Goal: Information Seeking & Learning: Learn about a topic

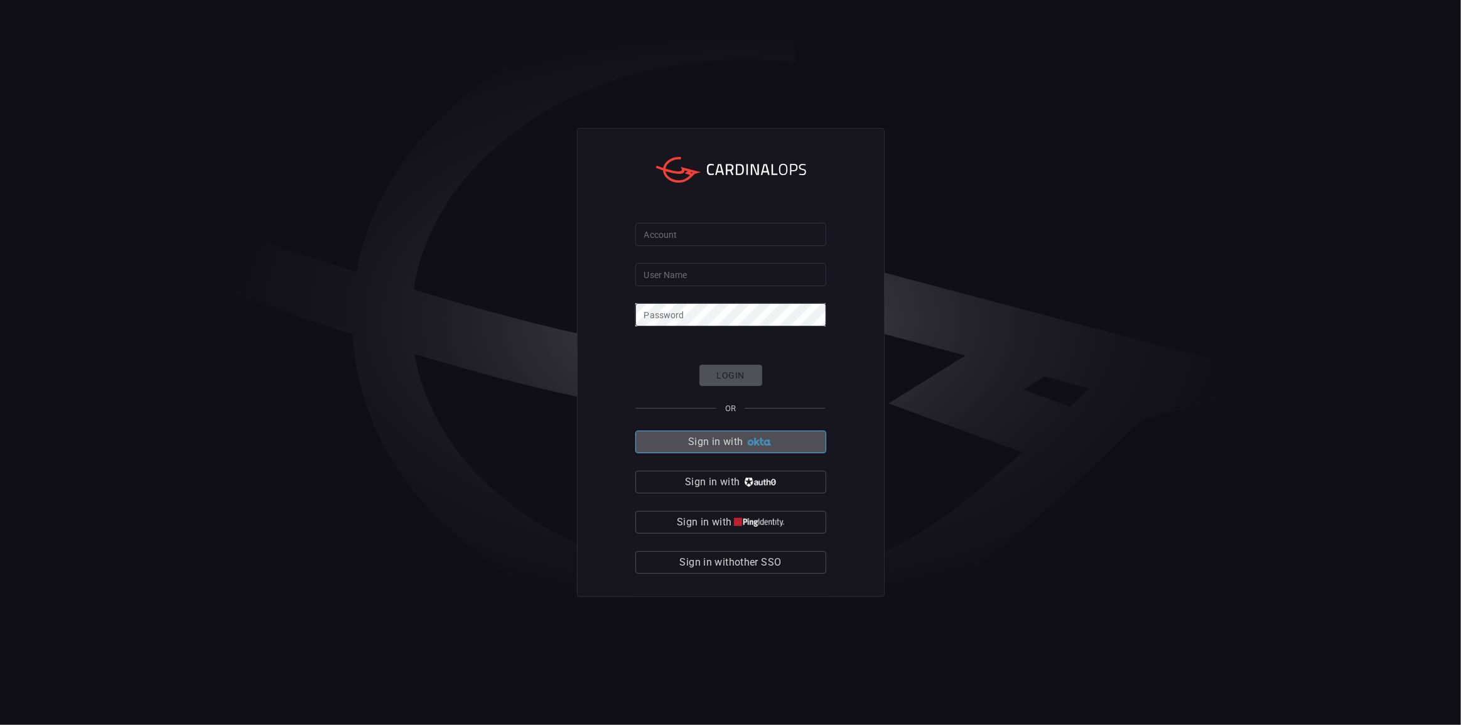
click at [744, 448] on button "Sign in with" at bounding box center [730, 442] width 191 height 23
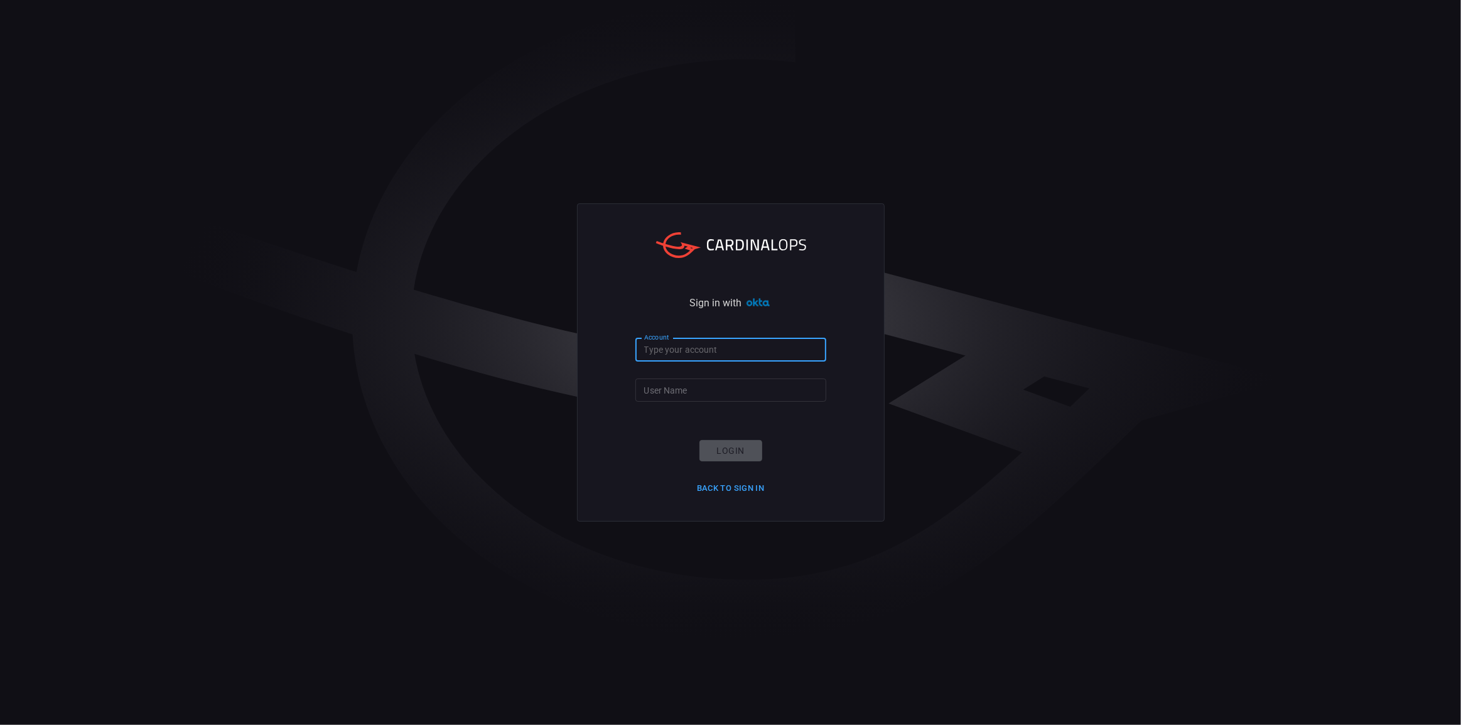
click at [746, 349] on input "Account" at bounding box center [730, 349] width 191 height 23
type input "blackstone-es"
click at [727, 396] on input "User Name" at bounding box center [730, 390] width 191 height 23
type input "[PERSON_NAME].[PERSON_NAME]"
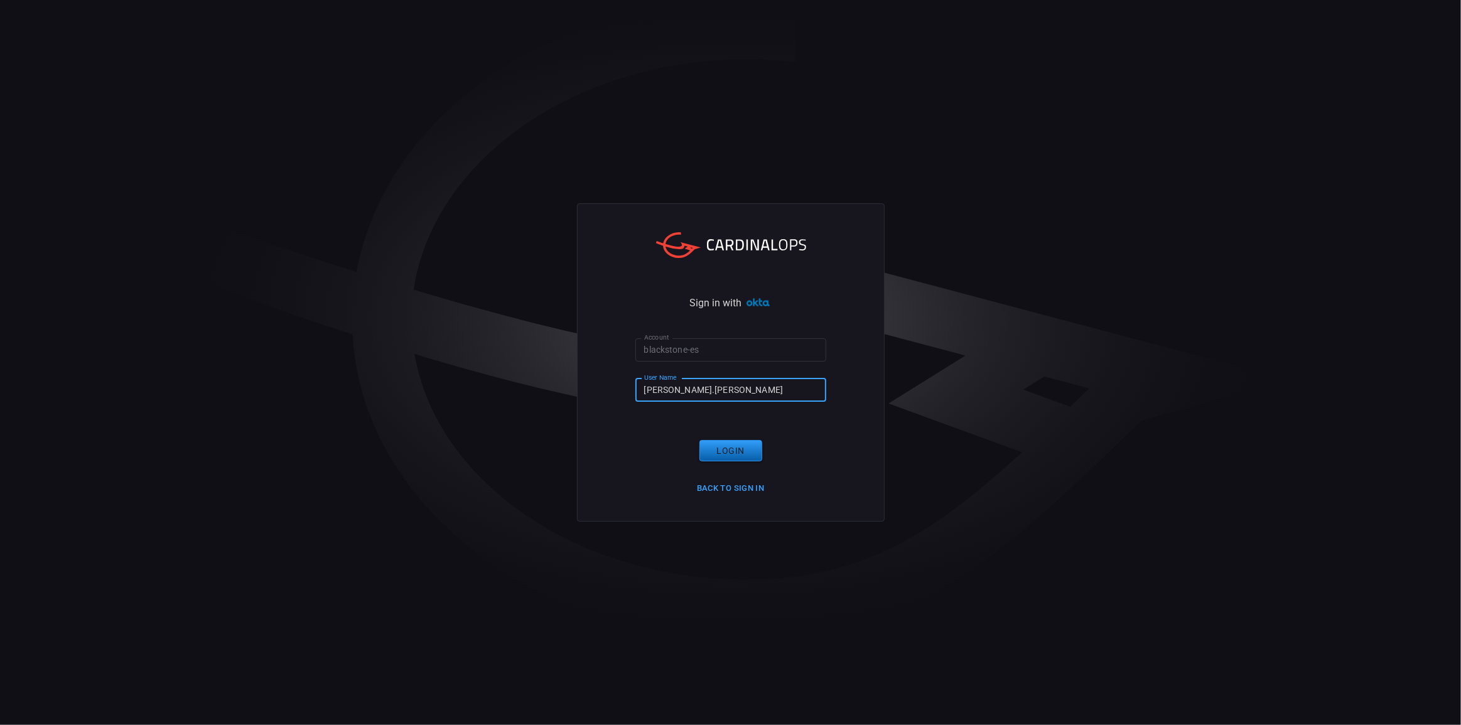
click at [743, 442] on button "Login" at bounding box center [730, 451] width 63 height 22
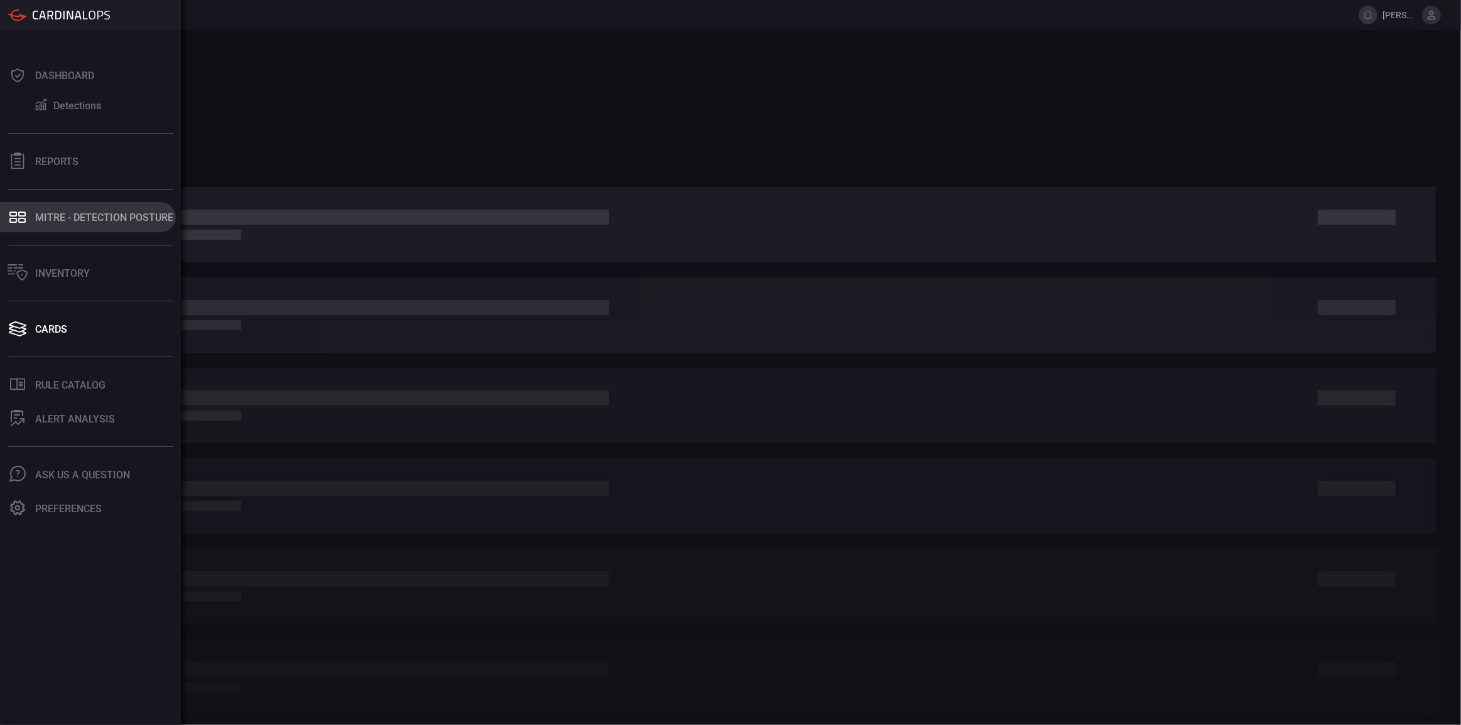
click at [48, 222] on div "MITRE - Detection Posture" at bounding box center [104, 218] width 138 height 12
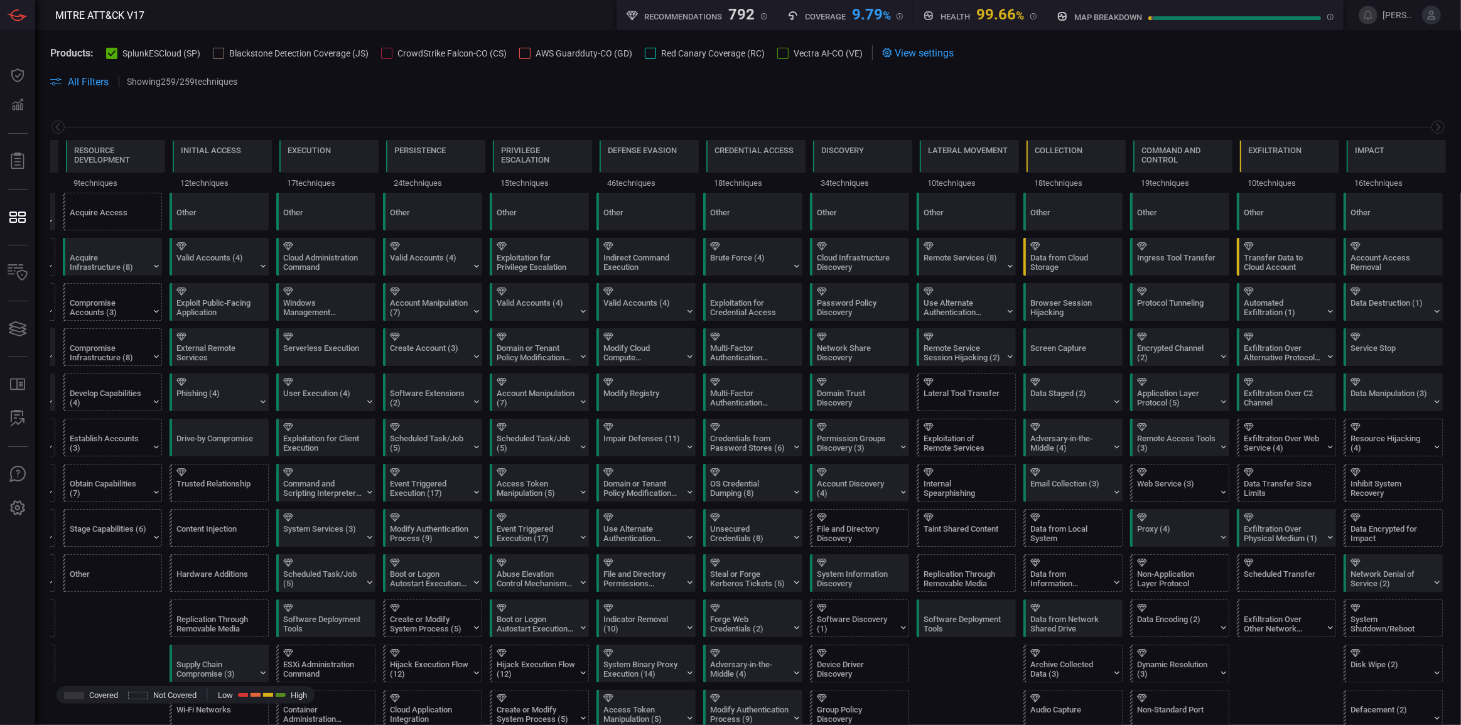
click at [927, 49] on span "View settings" at bounding box center [924, 53] width 59 height 12
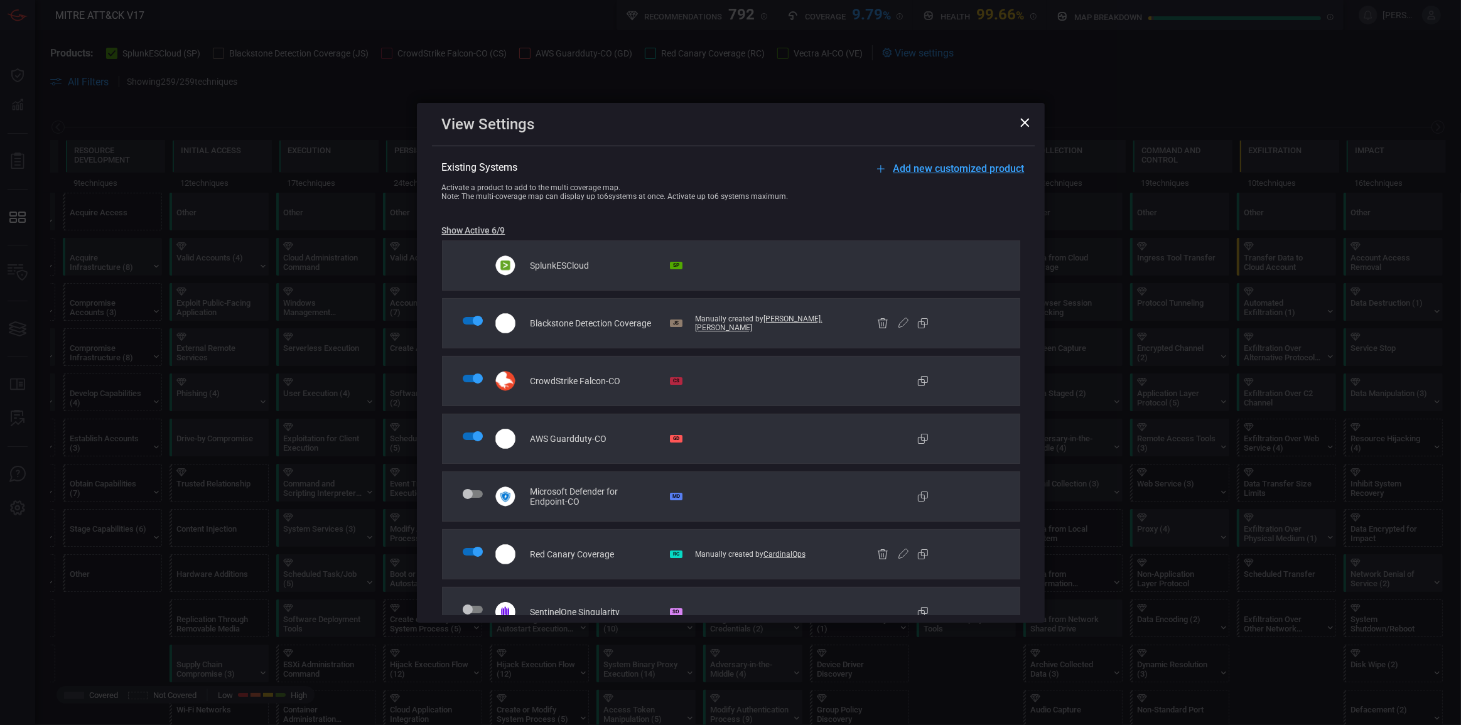
drag, startPoint x: 1026, startPoint y: 124, endPoint x: 906, endPoint y: 137, distance: 120.6
click at [906, 137] on div "View Settings" at bounding box center [731, 124] width 628 height 43
drag, startPoint x: 553, startPoint y: 327, endPoint x: 608, endPoint y: 329, distance: 55.9
click at [608, 329] on div "Blackstone Detection Coverage JS Manually created by [PERSON_NAME].[PERSON_NAME]" at bounding box center [731, 323] width 578 height 50
click at [612, 326] on span "Blackstone Detection Coverage" at bounding box center [591, 323] width 121 height 10
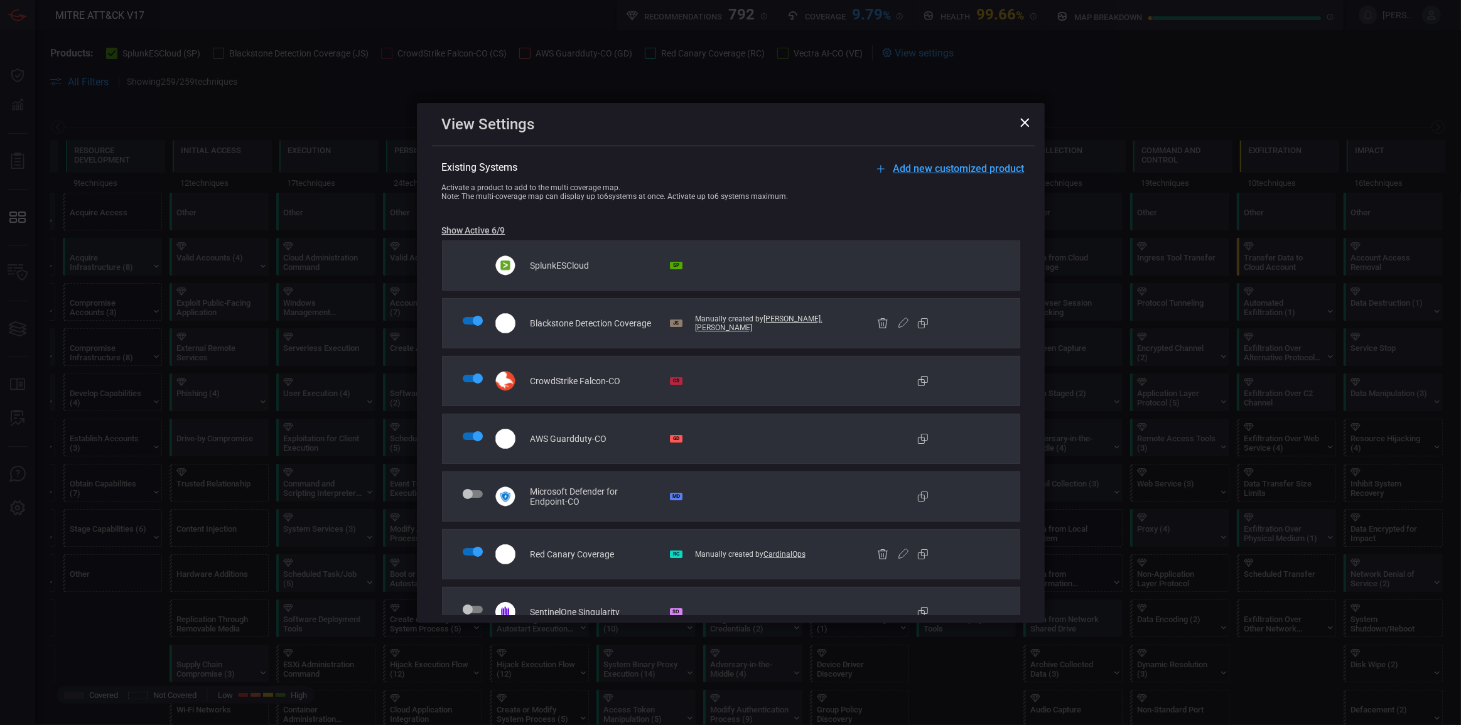
click at [903, 322] on icon at bounding box center [902, 323] width 15 height 15
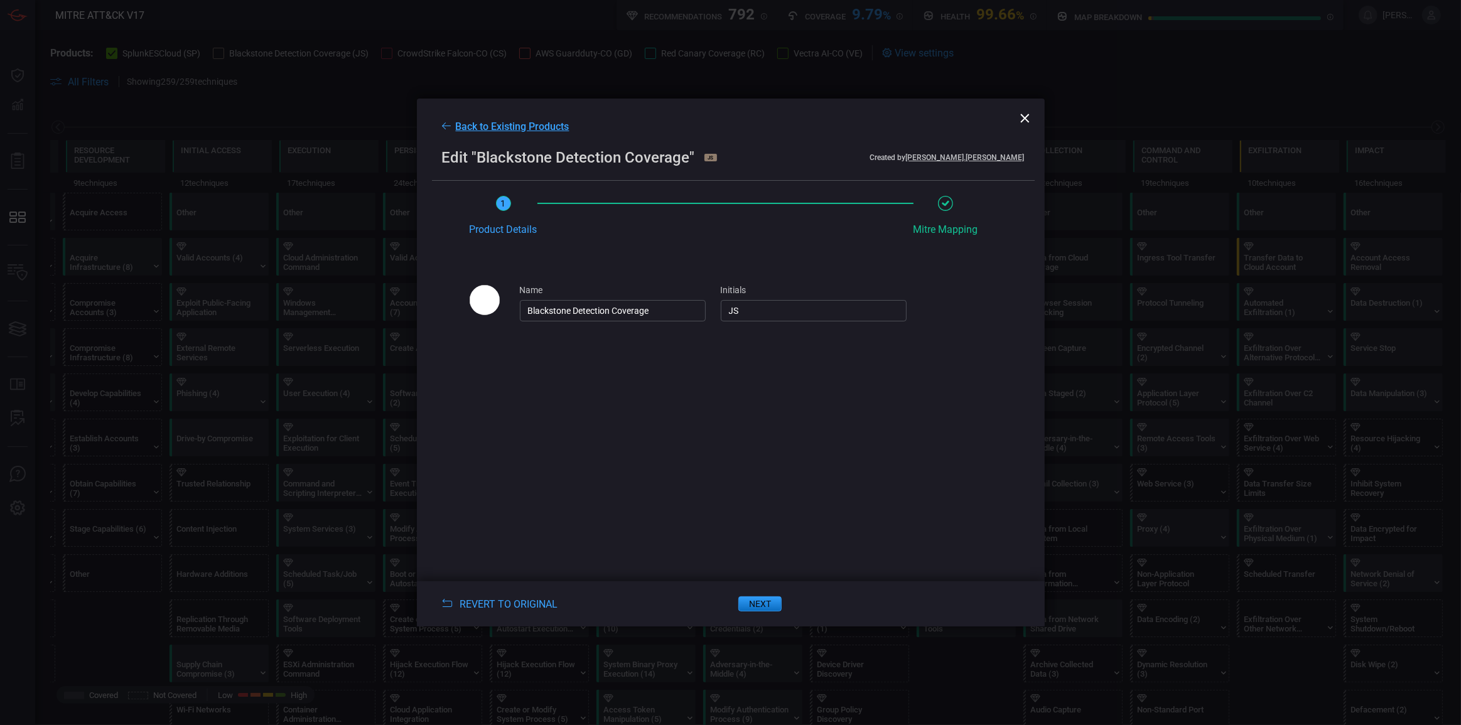
click at [486, 124] on span "Back to Existing Products" at bounding box center [513, 127] width 114 height 12
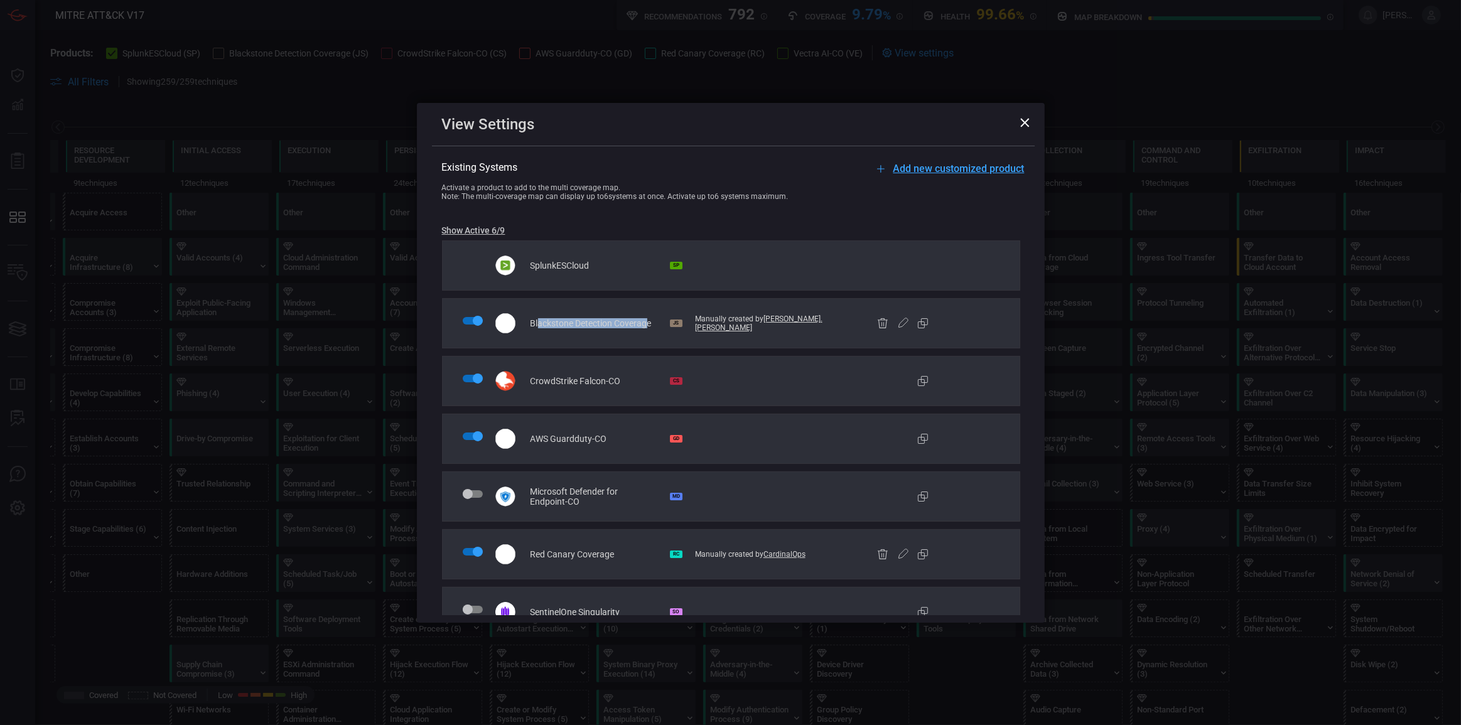
drag, startPoint x: 539, startPoint y: 319, endPoint x: 646, endPoint y: 322, distance: 106.8
click at [646, 322] on span "Blackstone Detection Coverage" at bounding box center [591, 323] width 121 height 10
drag, startPoint x: 543, startPoint y: 320, endPoint x: 649, endPoint y: 326, distance: 105.7
click at [649, 326] on span "Blackstone Detection Coverage" at bounding box center [591, 323] width 121 height 10
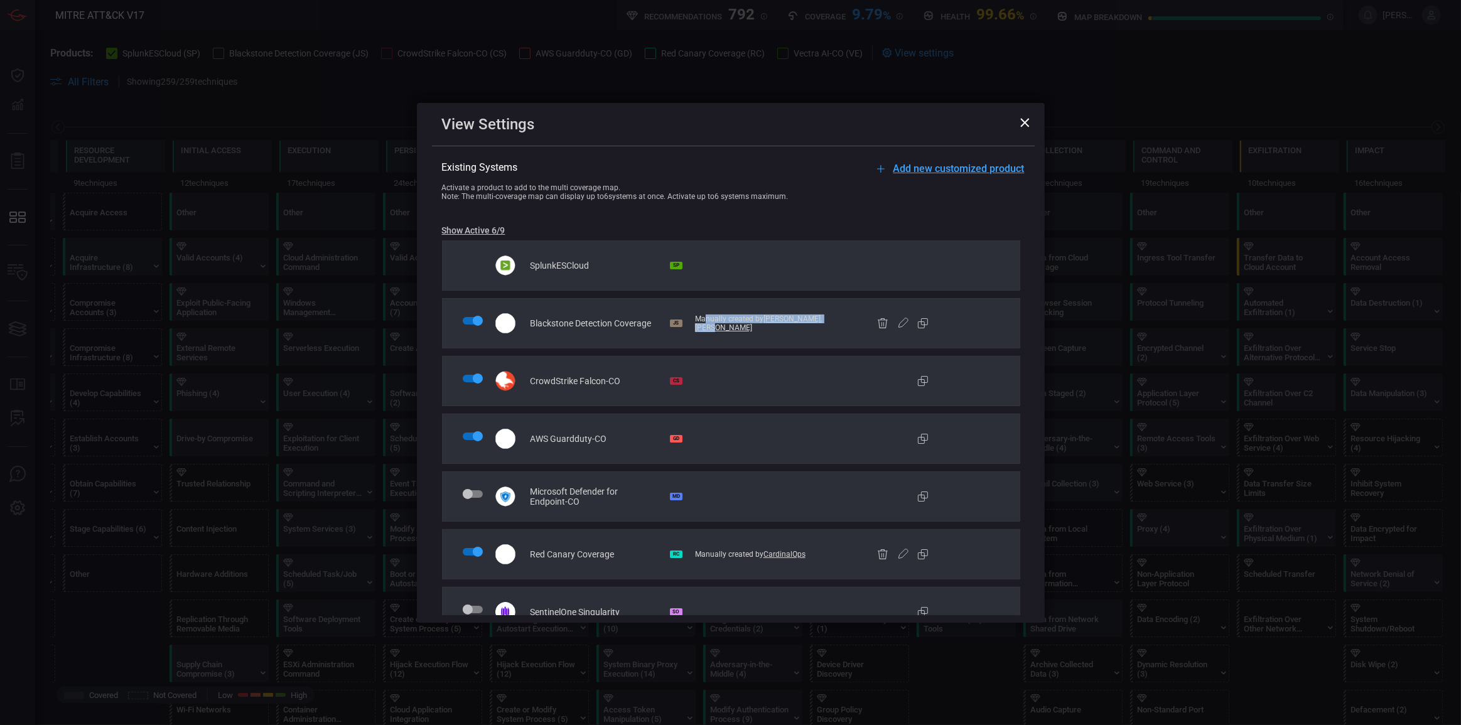
drag, startPoint x: 706, startPoint y: 320, endPoint x: 842, endPoint y: 323, distance: 136.3
click at [838, 323] on div "Manually created by [PERSON_NAME].[PERSON_NAME]" at bounding box center [785, 324] width 181 height 18
click at [850, 324] on div "Manually created by [PERSON_NAME].[PERSON_NAME]" at bounding box center [785, 324] width 181 height 18
click at [1027, 126] on icon at bounding box center [1024, 122] width 9 height 9
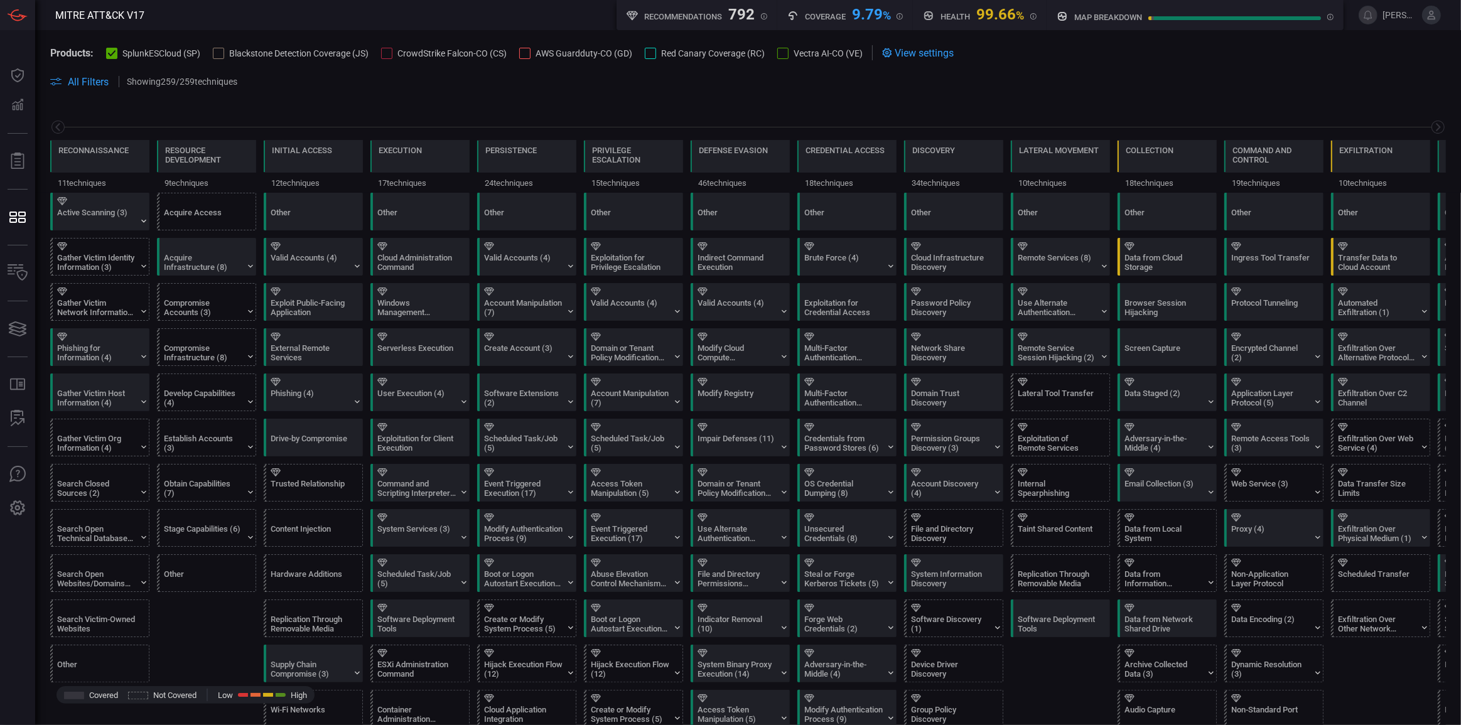
scroll to position [0, 102]
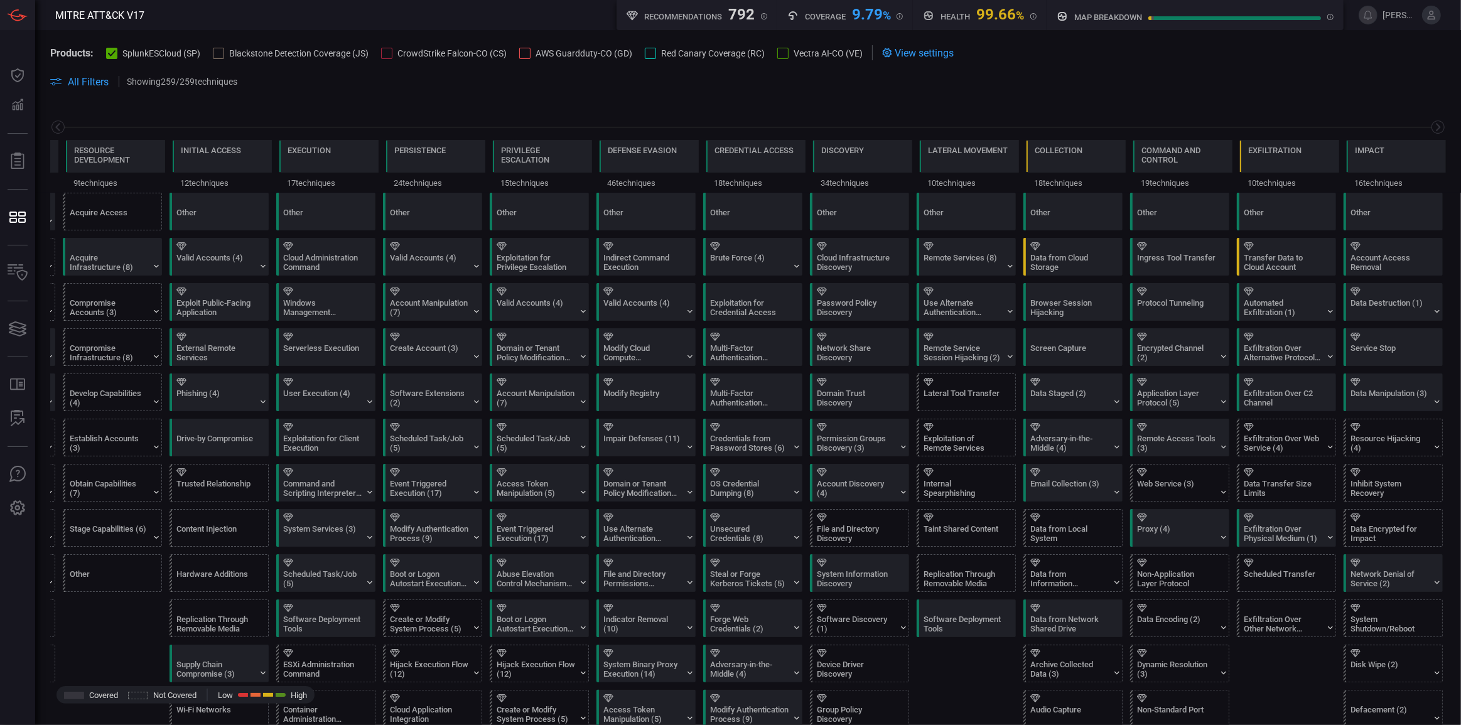
click at [87, 76] on span "All Filters" at bounding box center [88, 82] width 41 height 12
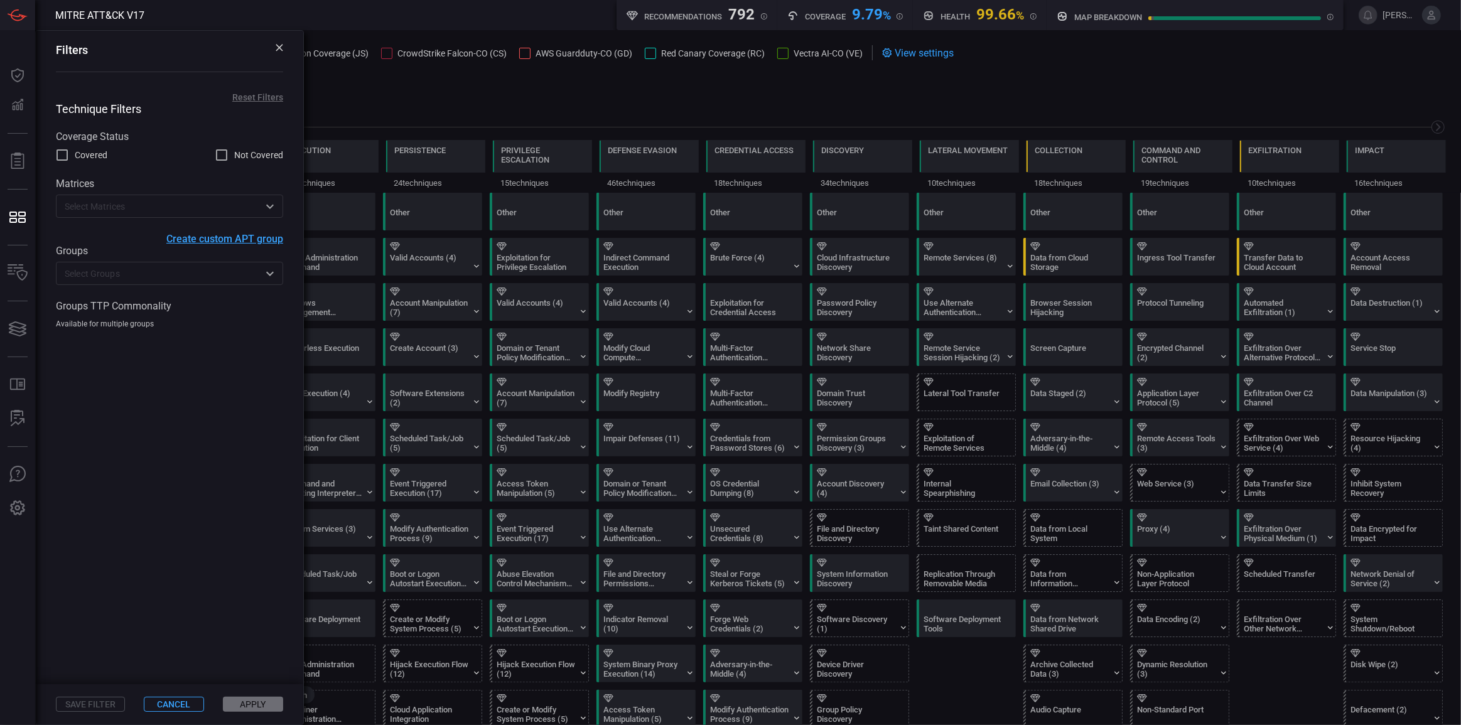
click at [276, 44] on div "Filters" at bounding box center [169, 59] width 267 height 57
click at [284, 47] on div "Filters" at bounding box center [169, 59] width 267 height 57
click at [278, 46] on icon at bounding box center [279, 47] width 7 height 7
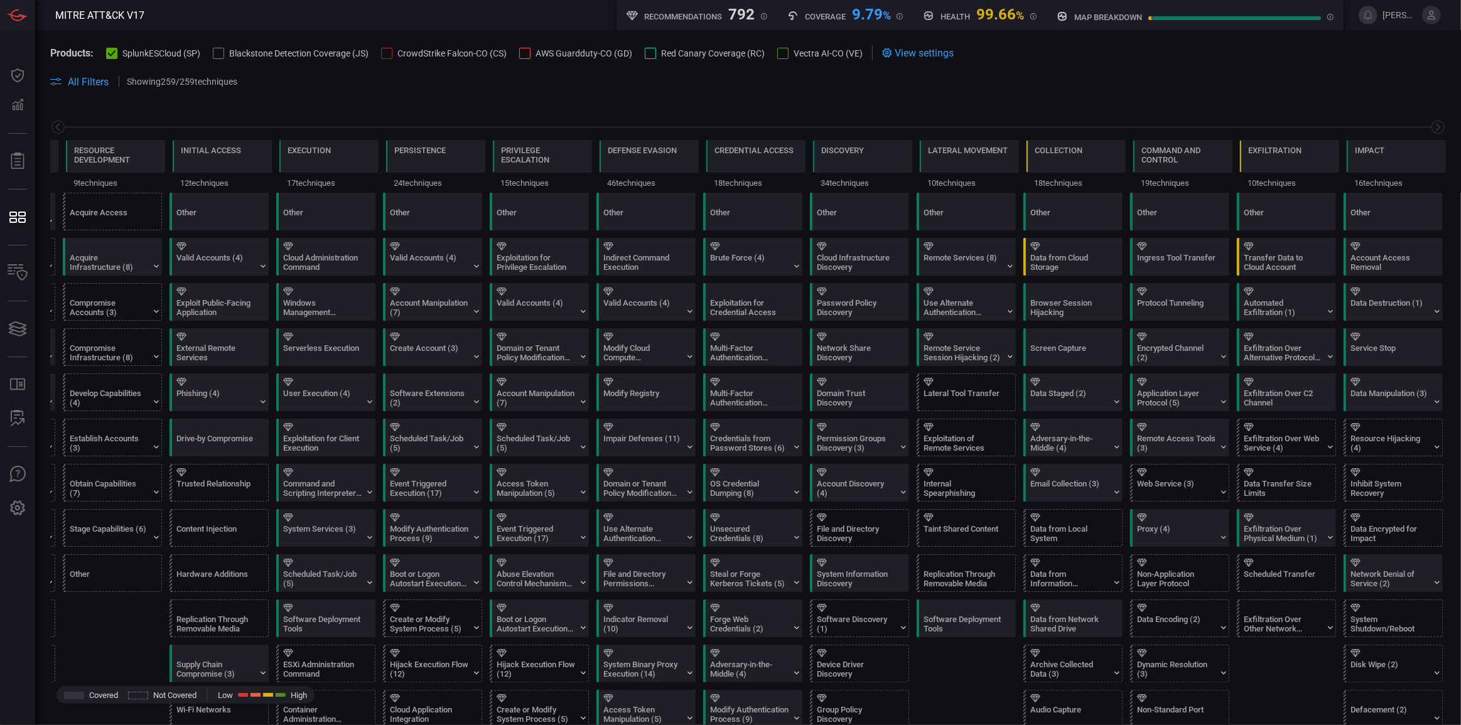
click at [434, 108] on div "Reconnaissance 11 techniques Resource Development 9 techniques Initial Access 1…" at bounding box center [748, 148] width 1426 height 89
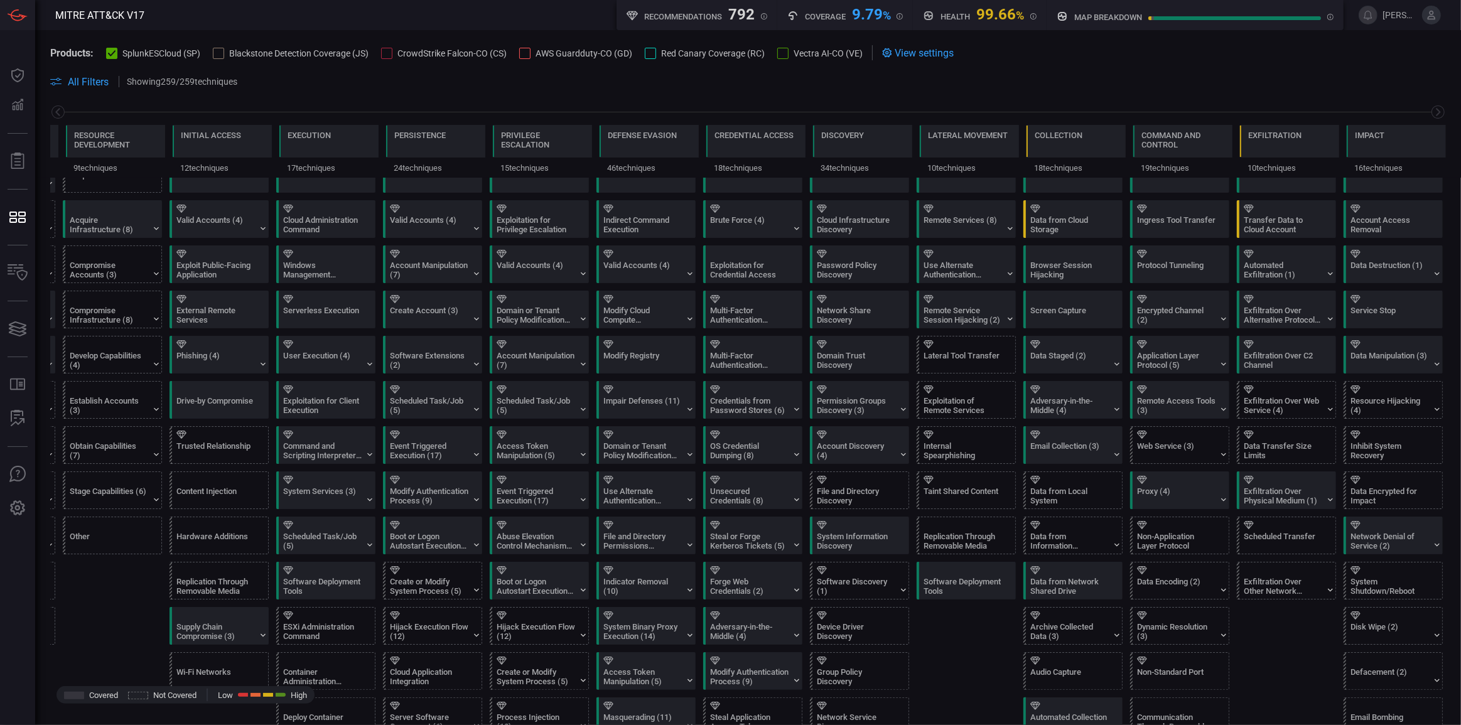
scroll to position [0, 0]
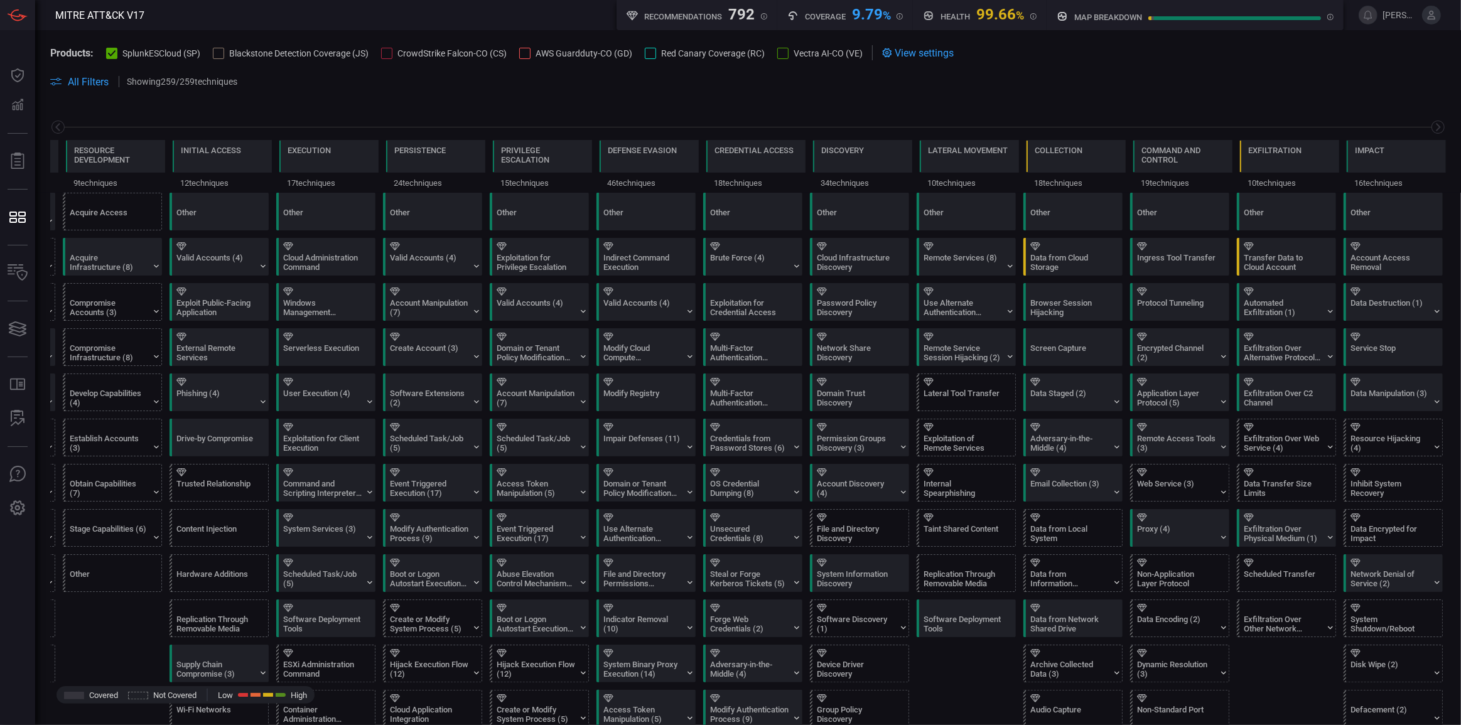
click at [1172, 114] on div "Reconnaissance 11 techniques Resource Development 9 techniques Initial Access 1…" at bounding box center [748, 148] width 1426 height 89
click at [223, 49] on div at bounding box center [218, 53] width 11 height 11
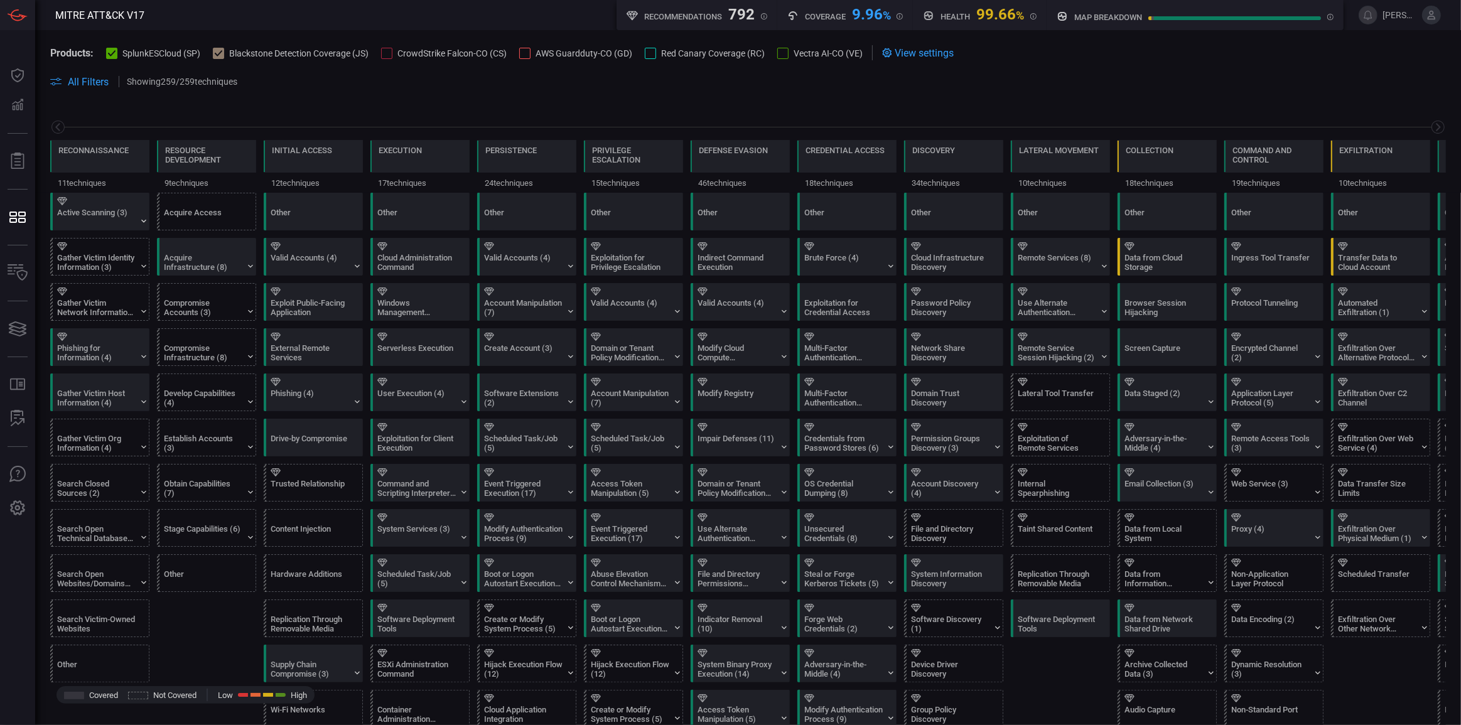
scroll to position [0, 102]
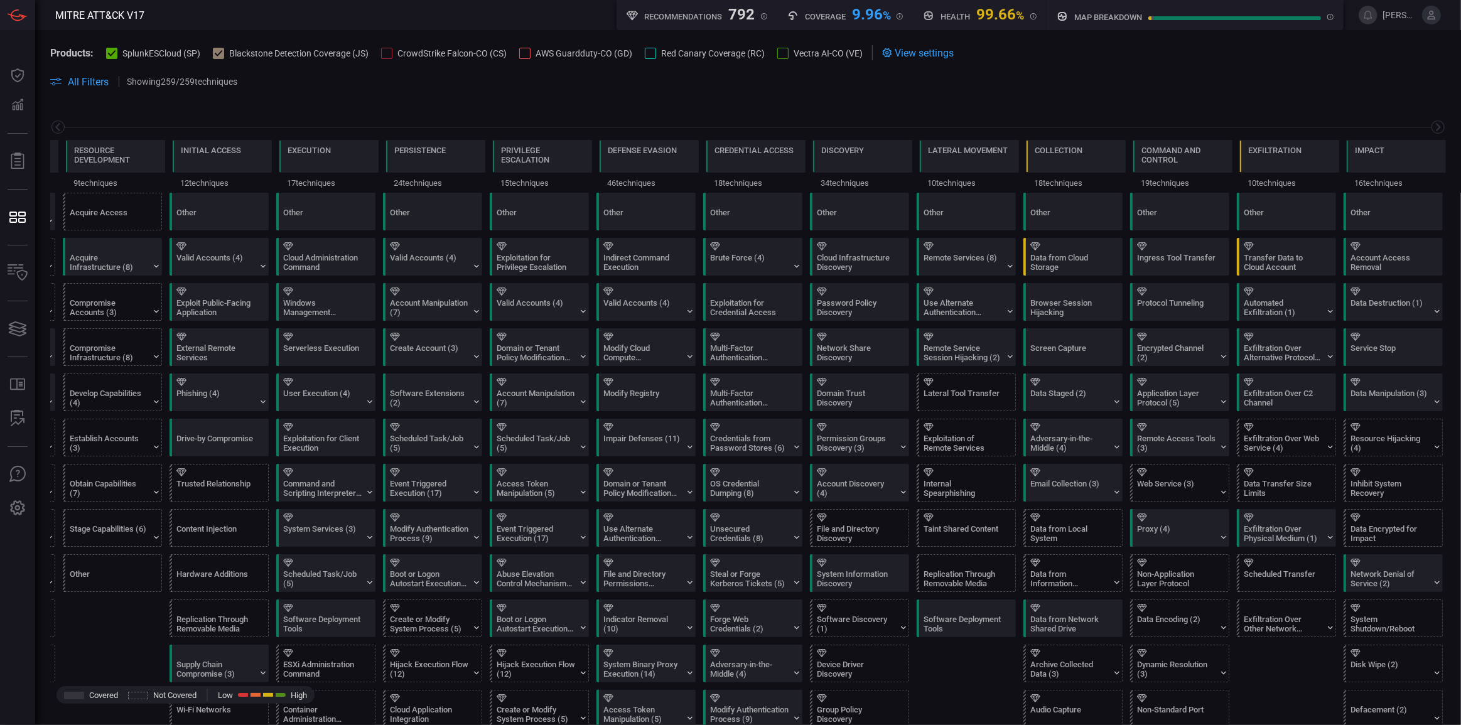
click at [220, 53] on icon at bounding box center [219, 53] width 8 height 6
click at [1078, 264] on div "Data from Cloud Storage" at bounding box center [1069, 262] width 78 height 19
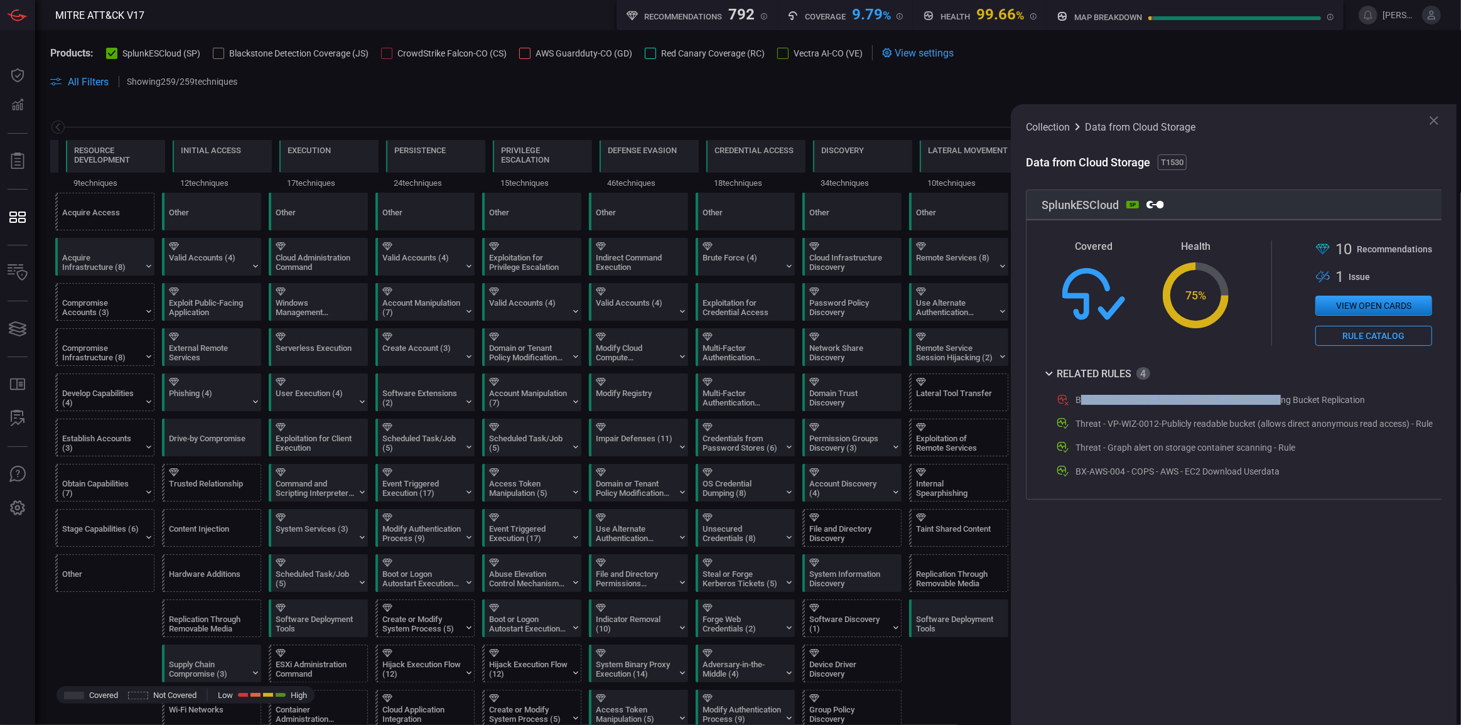
drag, startPoint x: 1082, startPoint y: 400, endPoint x: 1285, endPoint y: 394, distance: 202.9
click at [1285, 394] on div "BX-AWS-032-COPS - AWS - Cloudtrail - Exfiltration using Bucket Replication" at bounding box center [1243, 399] width 377 height 15
drag, startPoint x: 1425, startPoint y: 122, endPoint x: 1304, endPoint y: 217, distance: 153.9
click at [1342, 172] on div "Collection Data from Cloud Storage Data from Cloud Storage T1530 SplunkESCloud …" at bounding box center [1234, 414] width 446 height 621
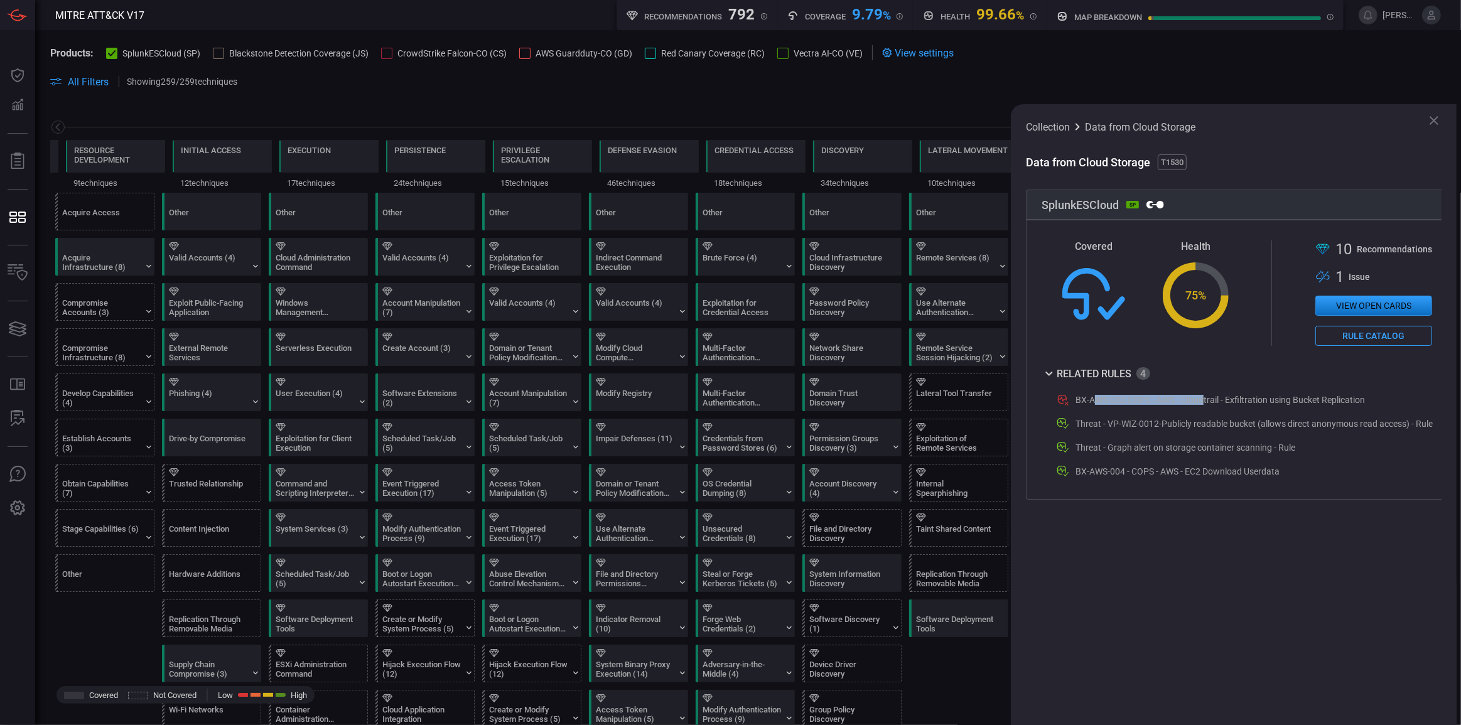
drag, startPoint x: 1096, startPoint y: 392, endPoint x: 1205, endPoint y: 401, distance: 109.0
click at [1205, 401] on div "BX-AWS-032-COPS - AWS - Cloudtrail - Exfiltration using Bucket Replication Thre…" at bounding box center [1237, 431] width 391 height 95
drag, startPoint x: 1181, startPoint y: 293, endPoint x: 1205, endPoint y: 296, distance: 24.0
click at [1205, 296] on div "75 %" at bounding box center [1196, 295] width 66 height 66
drag, startPoint x: 1356, startPoint y: 274, endPoint x: 1325, endPoint y: 281, distance: 32.1
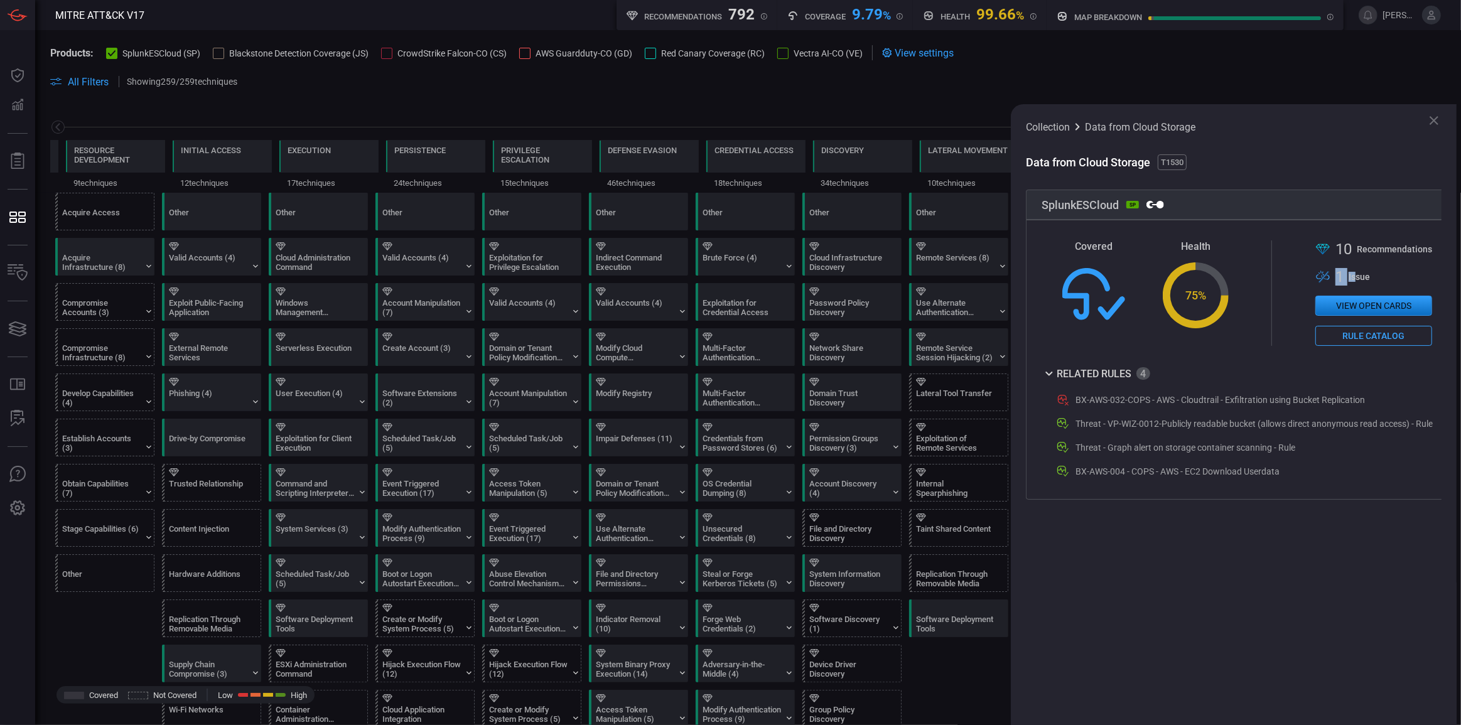
click at [1325, 281] on div ".broken_cards_icon_0{fill:#39A4FF;} .broken_cards_icon_1{fill:none;stroke:#1918…" at bounding box center [1373, 277] width 117 height 18
click at [1296, 288] on div "Covered Health Created with Highcharts 10.3.2 75 % .st0{fill-rule:evenodd;clip-…" at bounding box center [1247, 292] width 411 height 105
click at [1436, 126] on icon at bounding box center [1433, 120] width 15 height 15
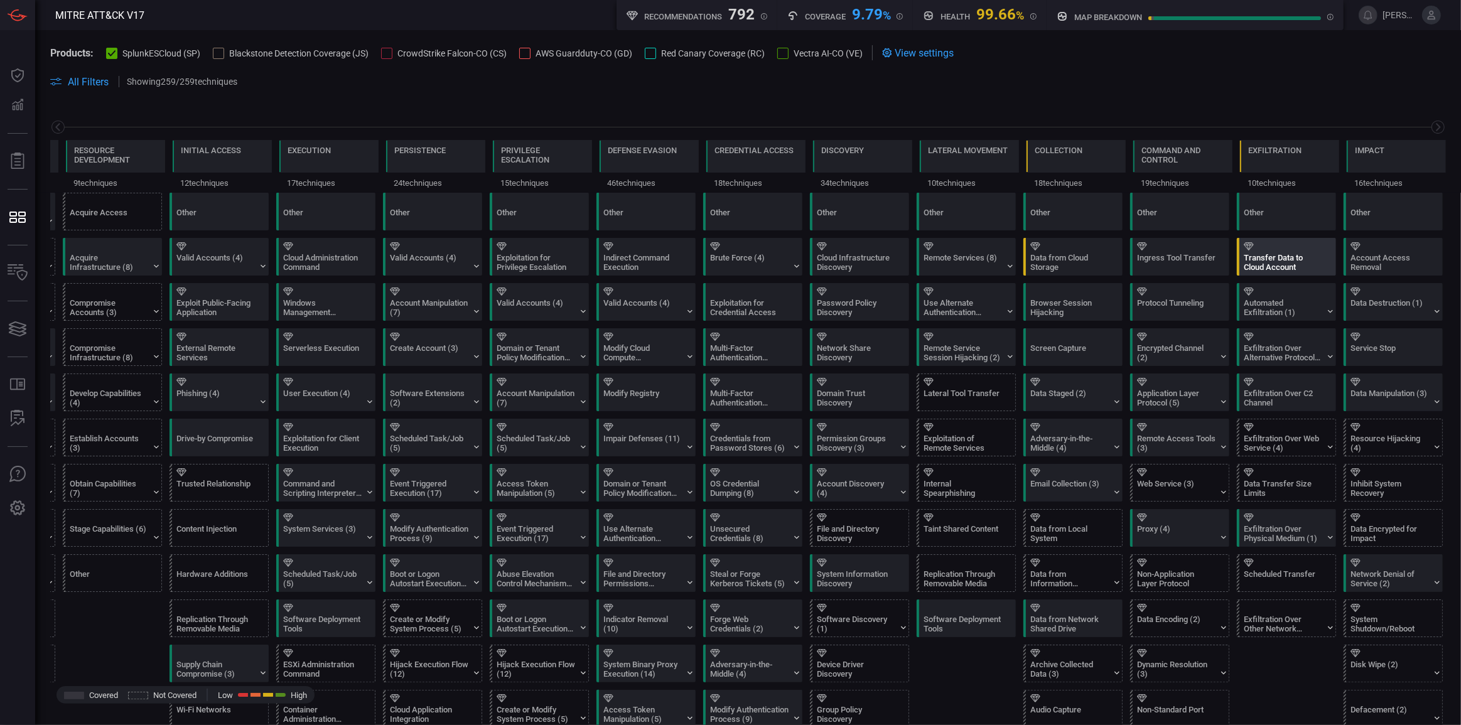
click at [1257, 263] on div "Transfer Data to Cloud Account" at bounding box center [1283, 262] width 78 height 19
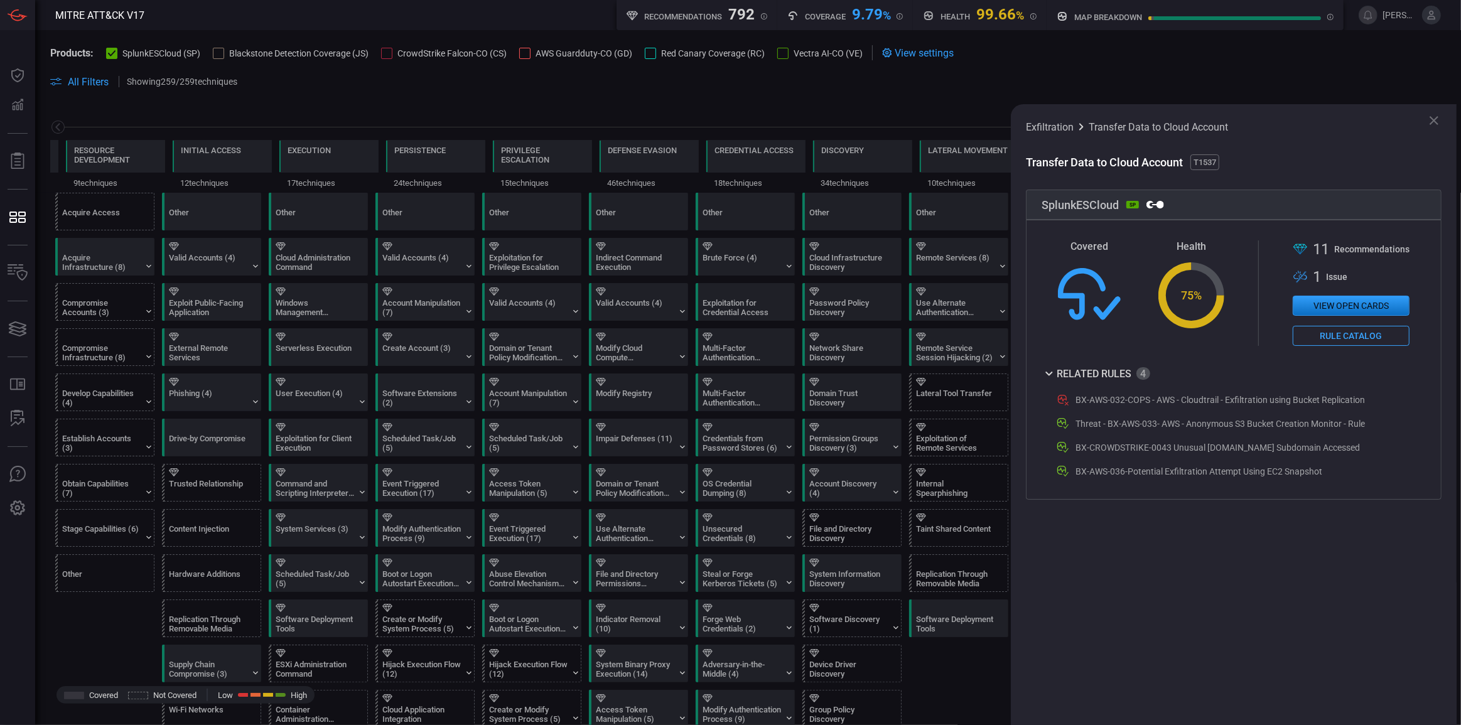
click at [1431, 114] on icon at bounding box center [1433, 120] width 15 height 15
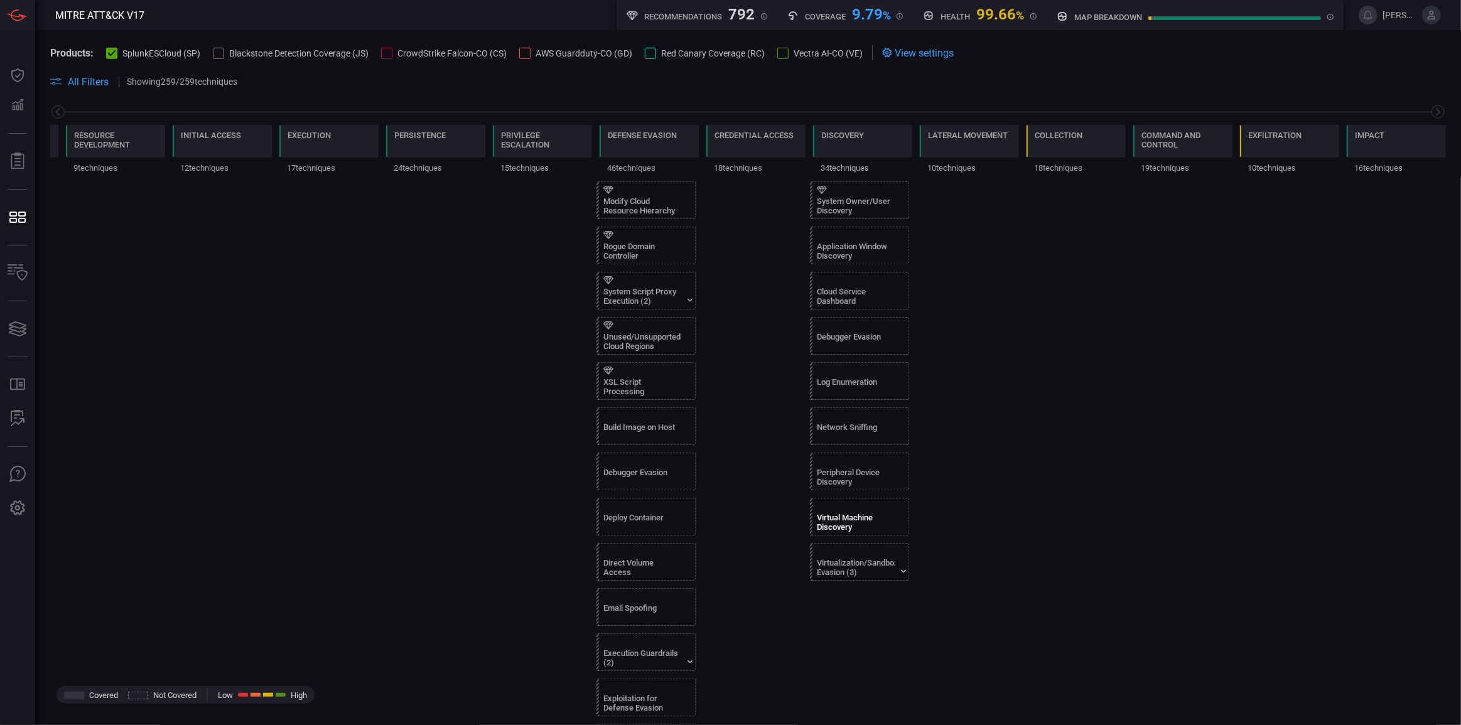
scroll to position [1369, 0]
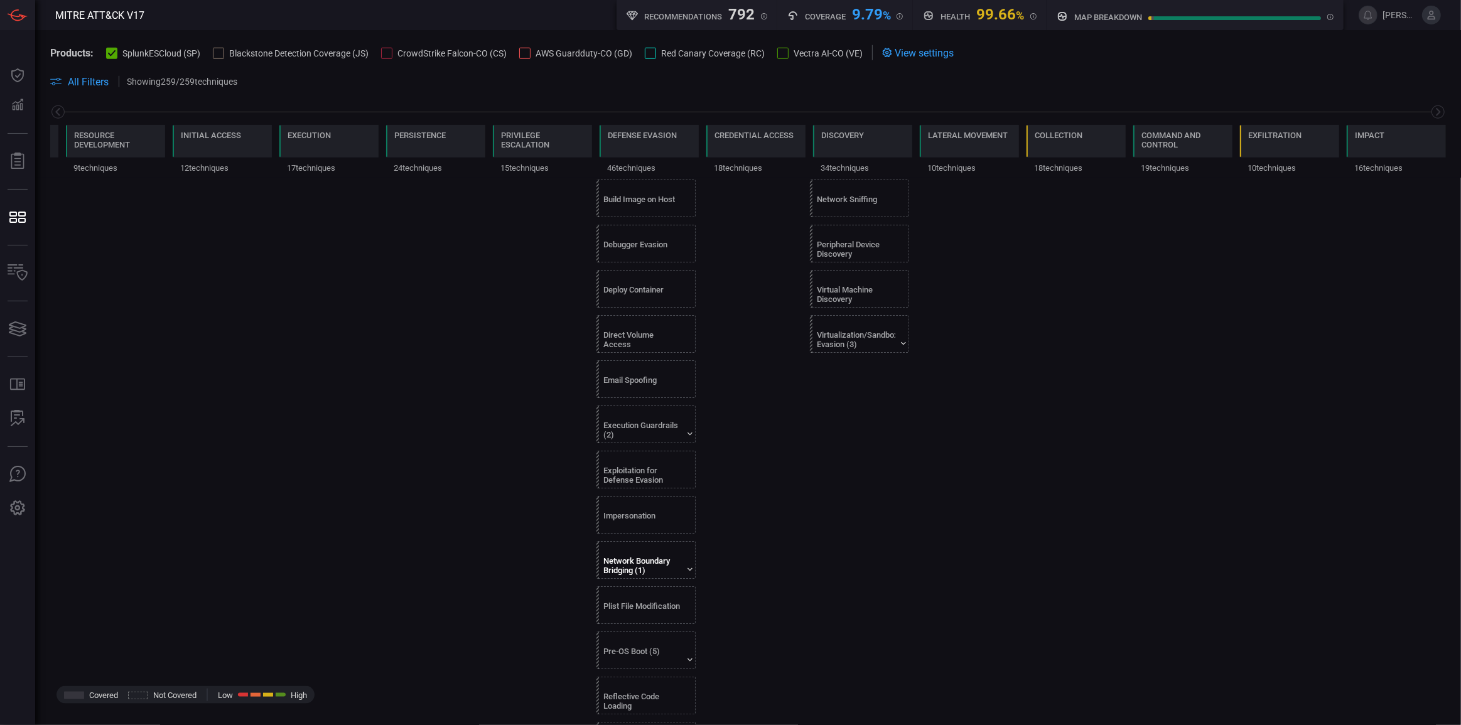
click at [627, 542] on div "Network Boundary Bridging (1)" at bounding box center [649, 560] width 99 height 36
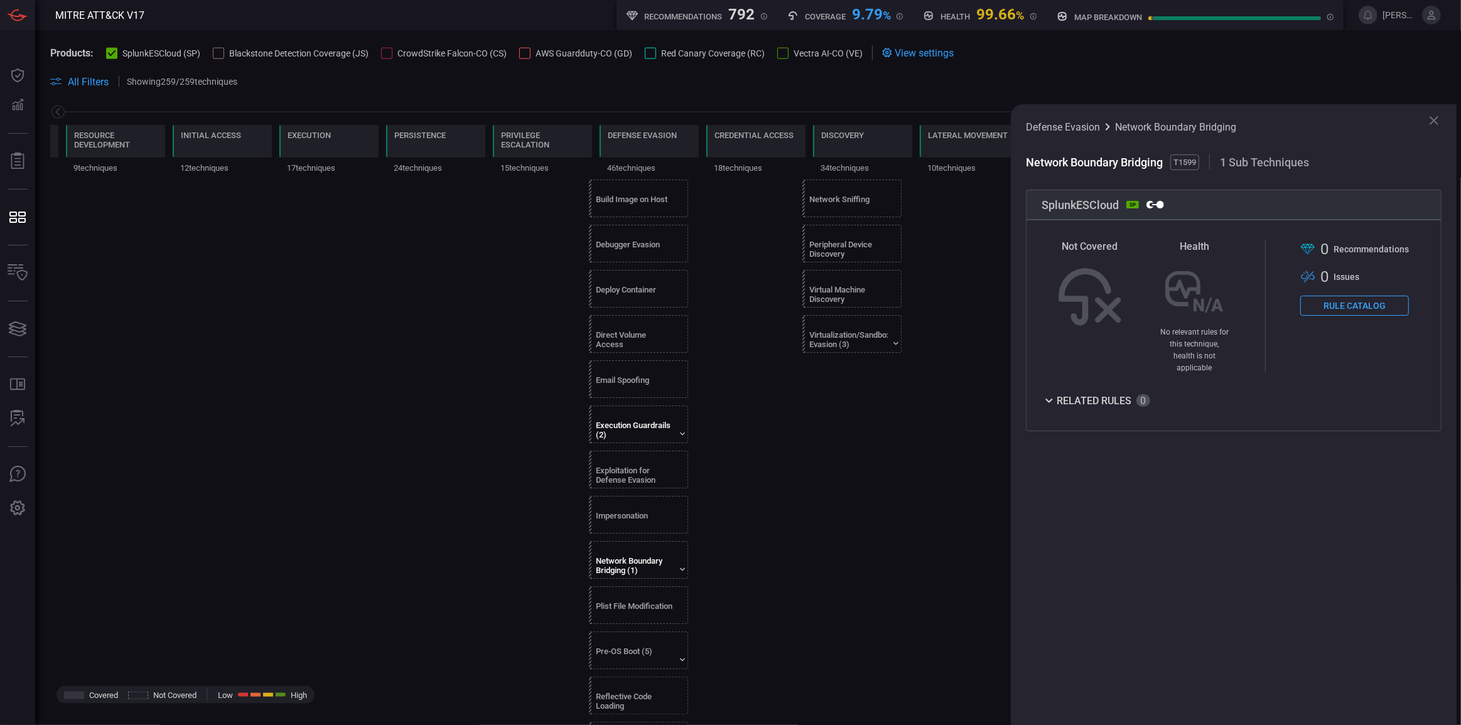
click at [649, 430] on div "Execution Guardrails (2)" at bounding box center [635, 430] width 78 height 19
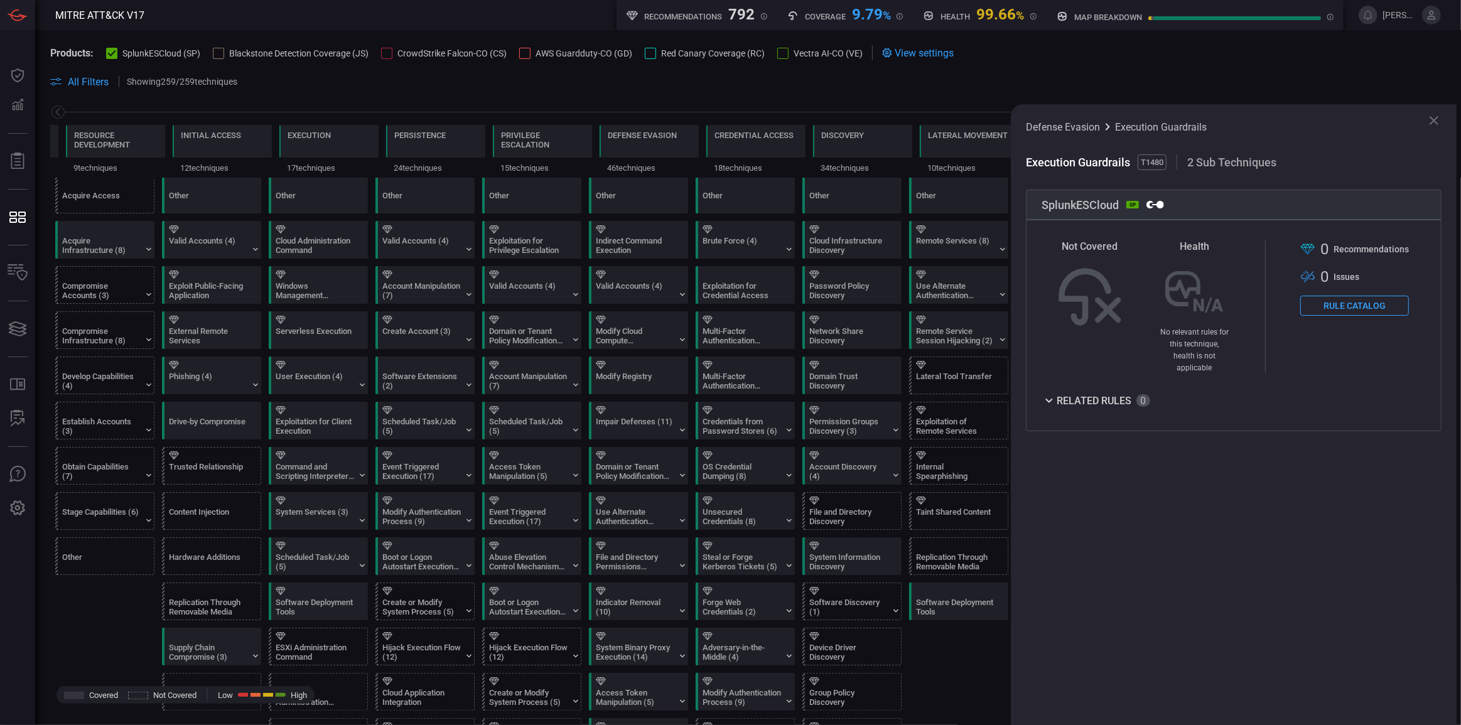
scroll to position [0, 0]
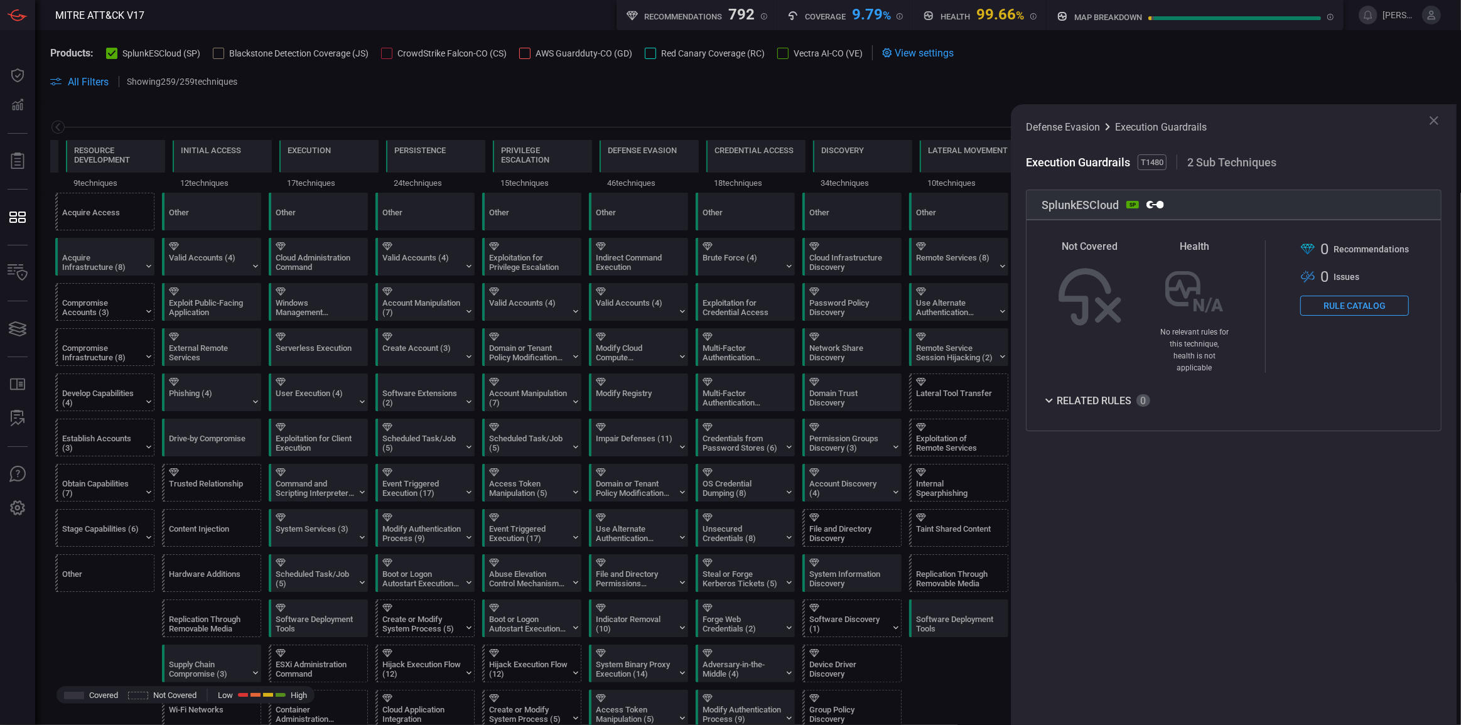
click at [1426, 124] on icon at bounding box center [1433, 120] width 15 height 15
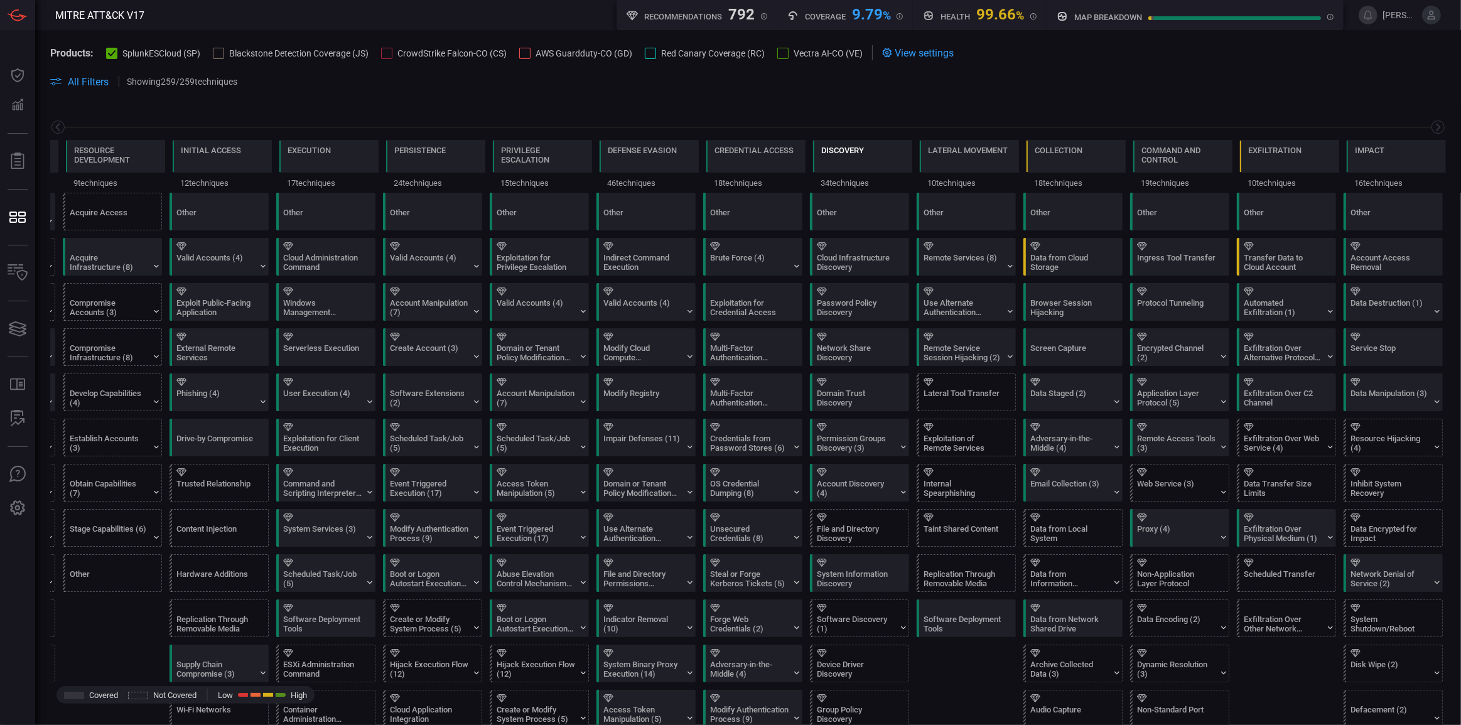
click at [846, 149] on div "Discovery" at bounding box center [842, 150] width 43 height 9
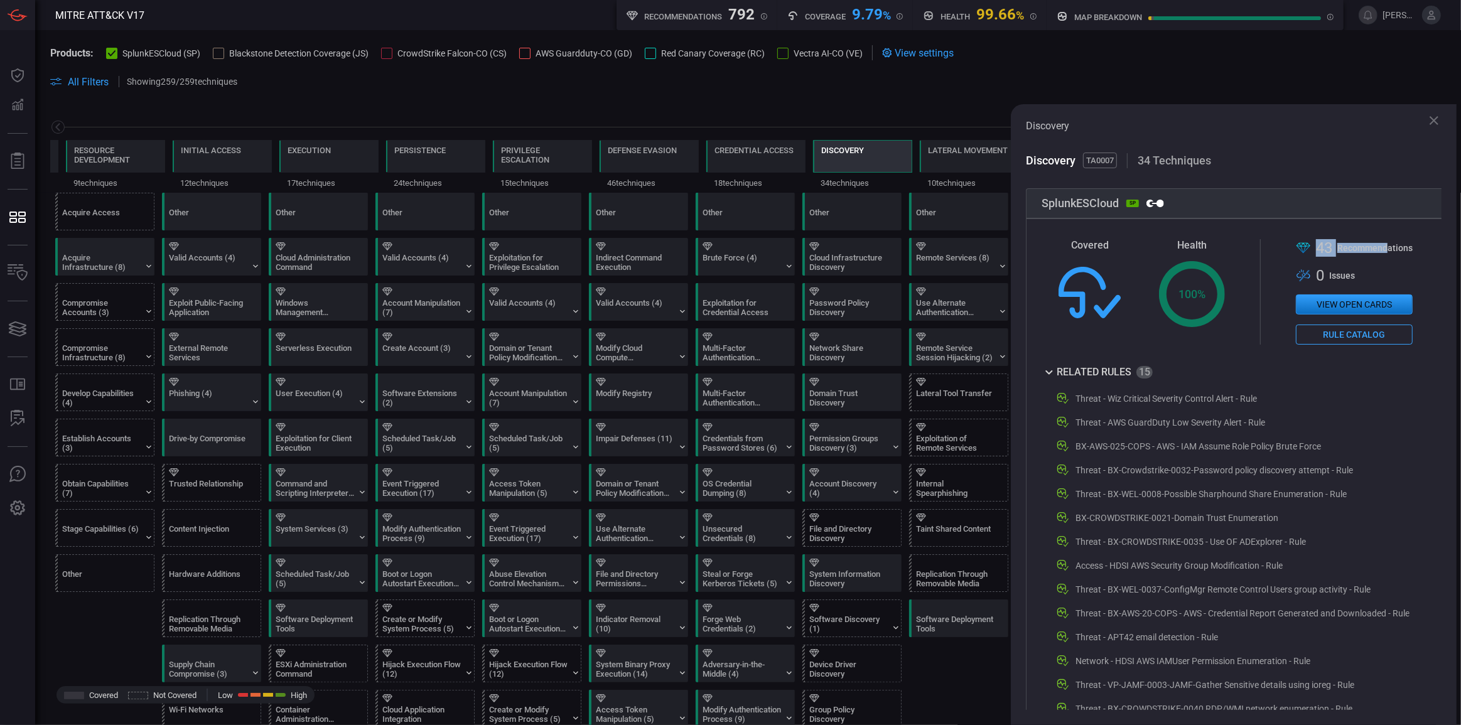
drag, startPoint x: 1318, startPoint y: 245, endPoint x: 1391, endPoint y: 251, distance: 72.4
click at [1391, 251] on div ".st0{fill-rule:evenodd;clip-rule:evenodd;fill:url(#suggest_mitre);} 43 Recommen…" at bounding box center [1354, 248] width 117 height 18
click at [1358, 305] on button "View open cards" at bounding box center [1354, 304] width 117 height 20
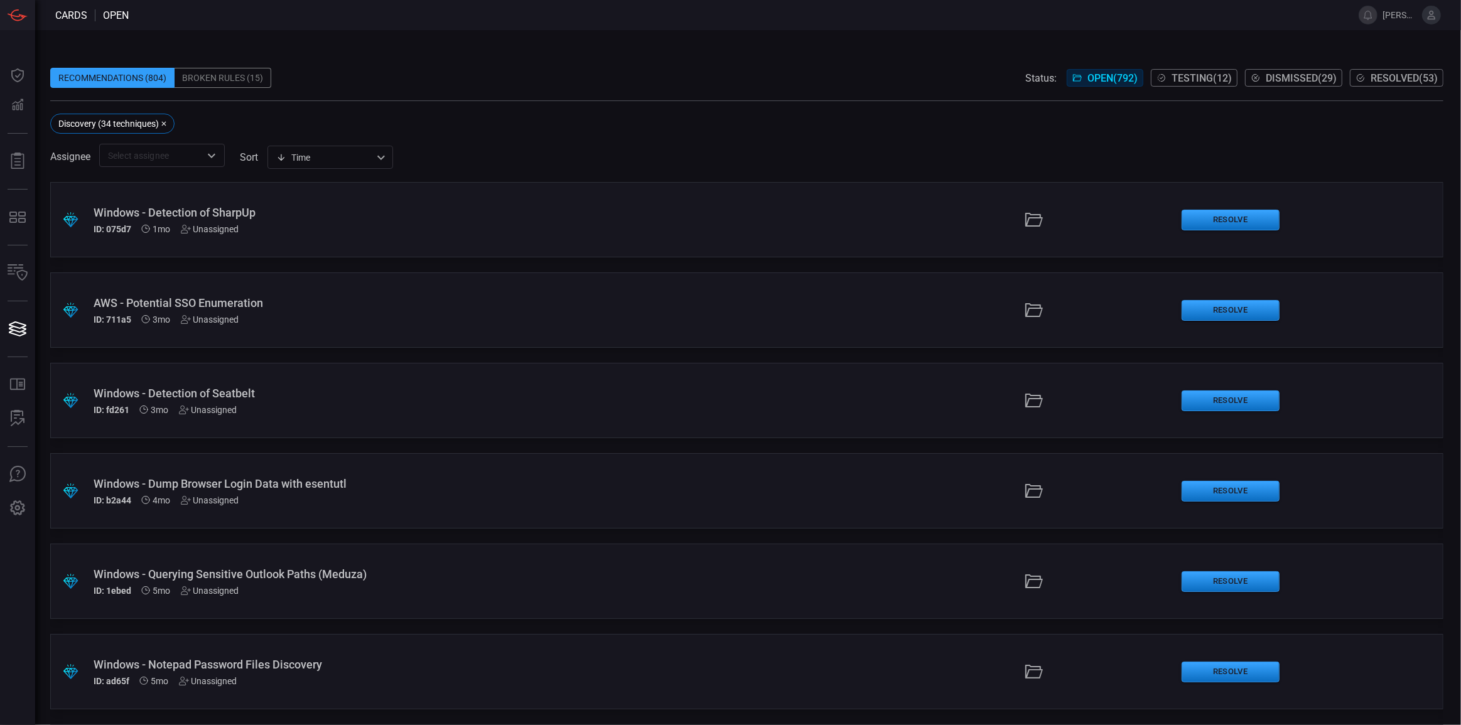
click at [201, 166] on div "​" at bounding box center [162, 155] width 126 height 23
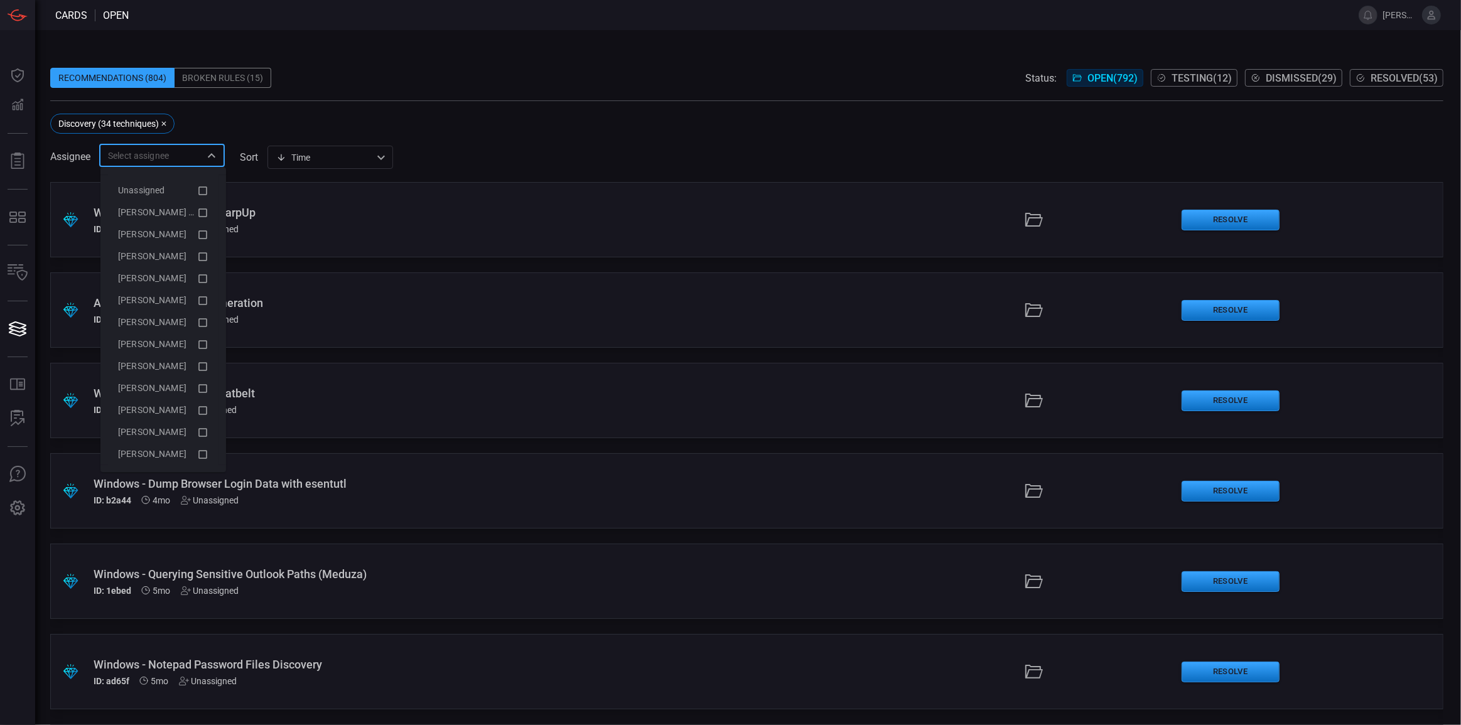
click at [200, 160] on input "text" at bounding box center [151, 156] width 97 height 16
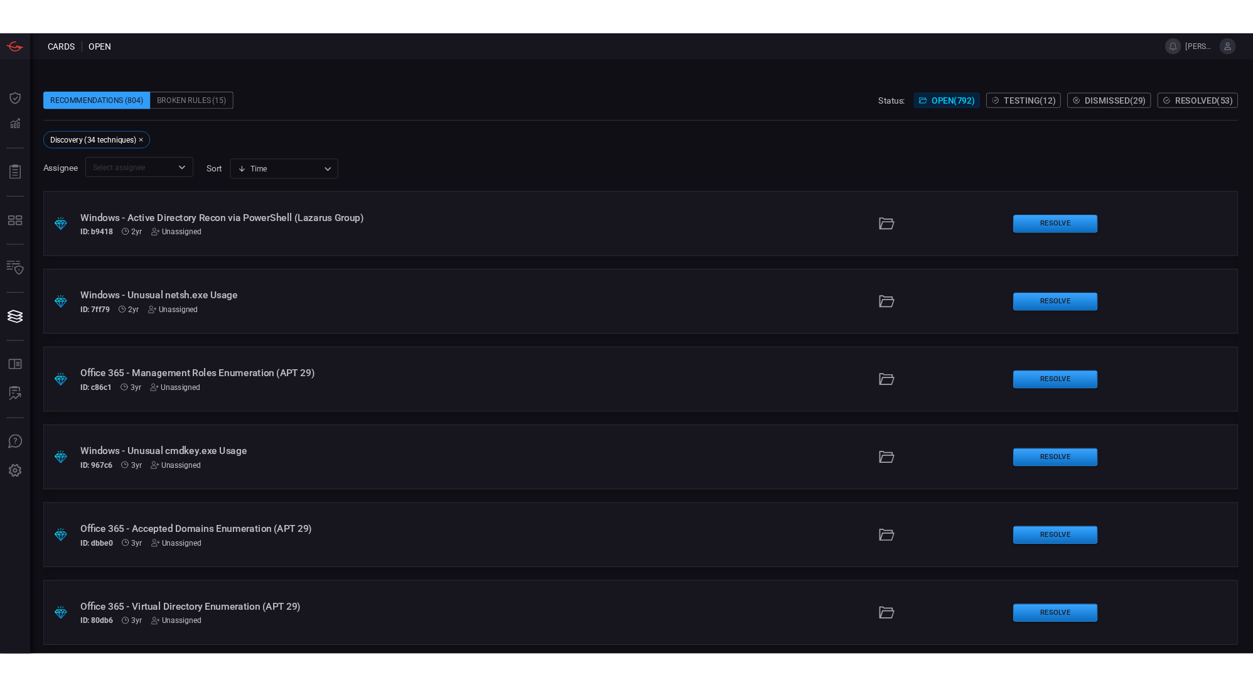
scroll to position [3344, 0]
